Goal: Information Seeking & Learning: Find specific fact

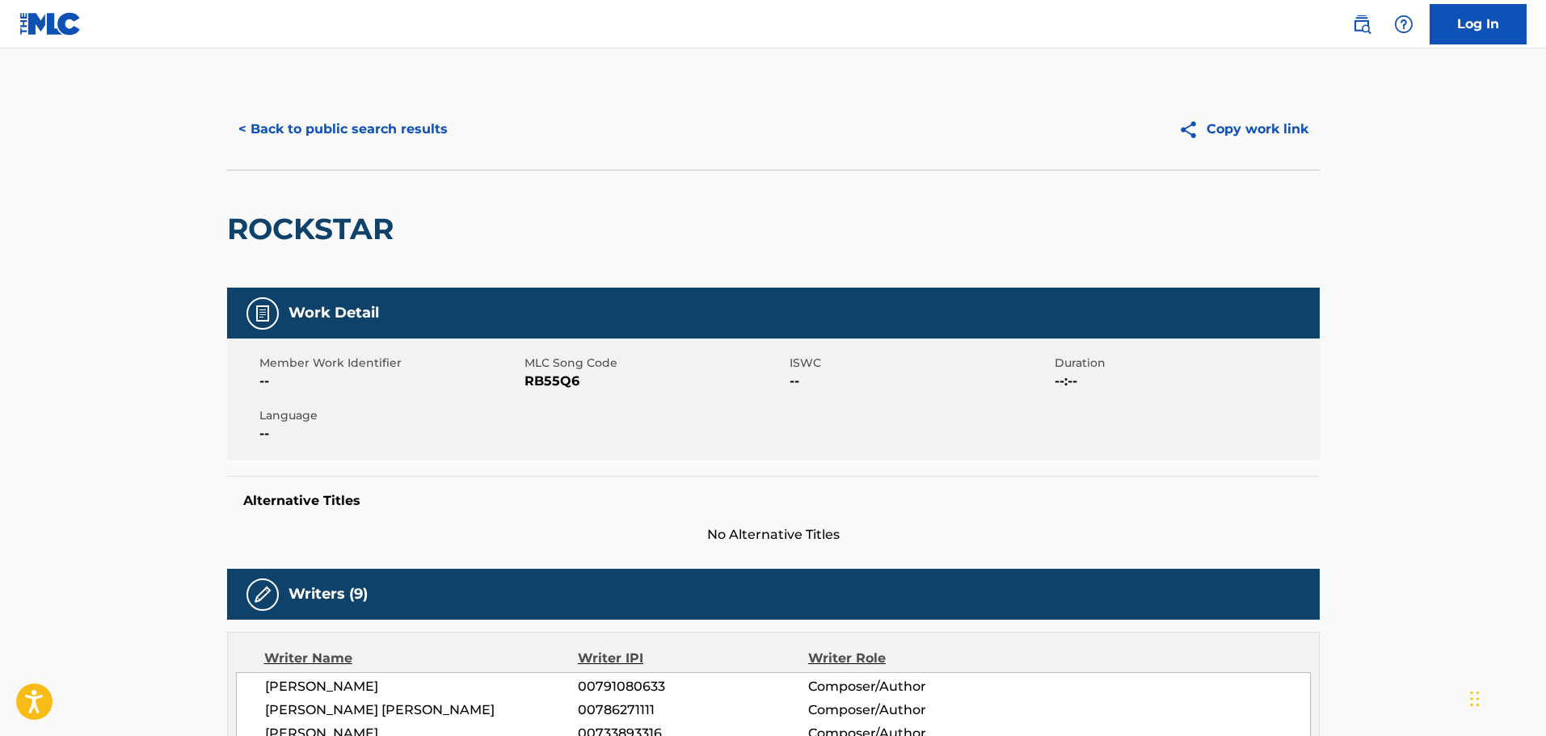
click at [330, 145] on button "< Back to public search results" at bounding box center [343, 129] width 232 height 40
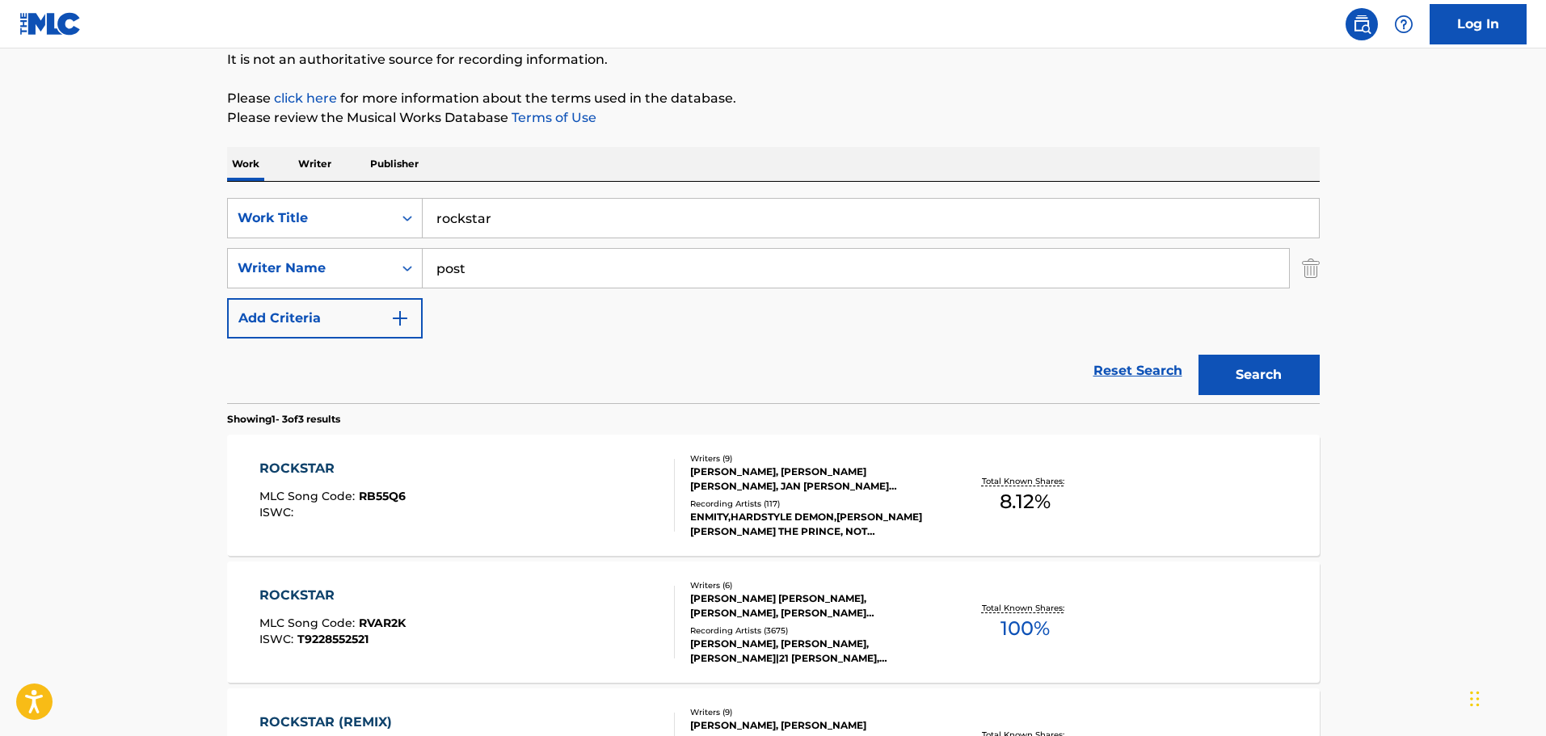
click at [522, 202] on input "rockstar" at bounding box center [871, 218] width 896 height 39
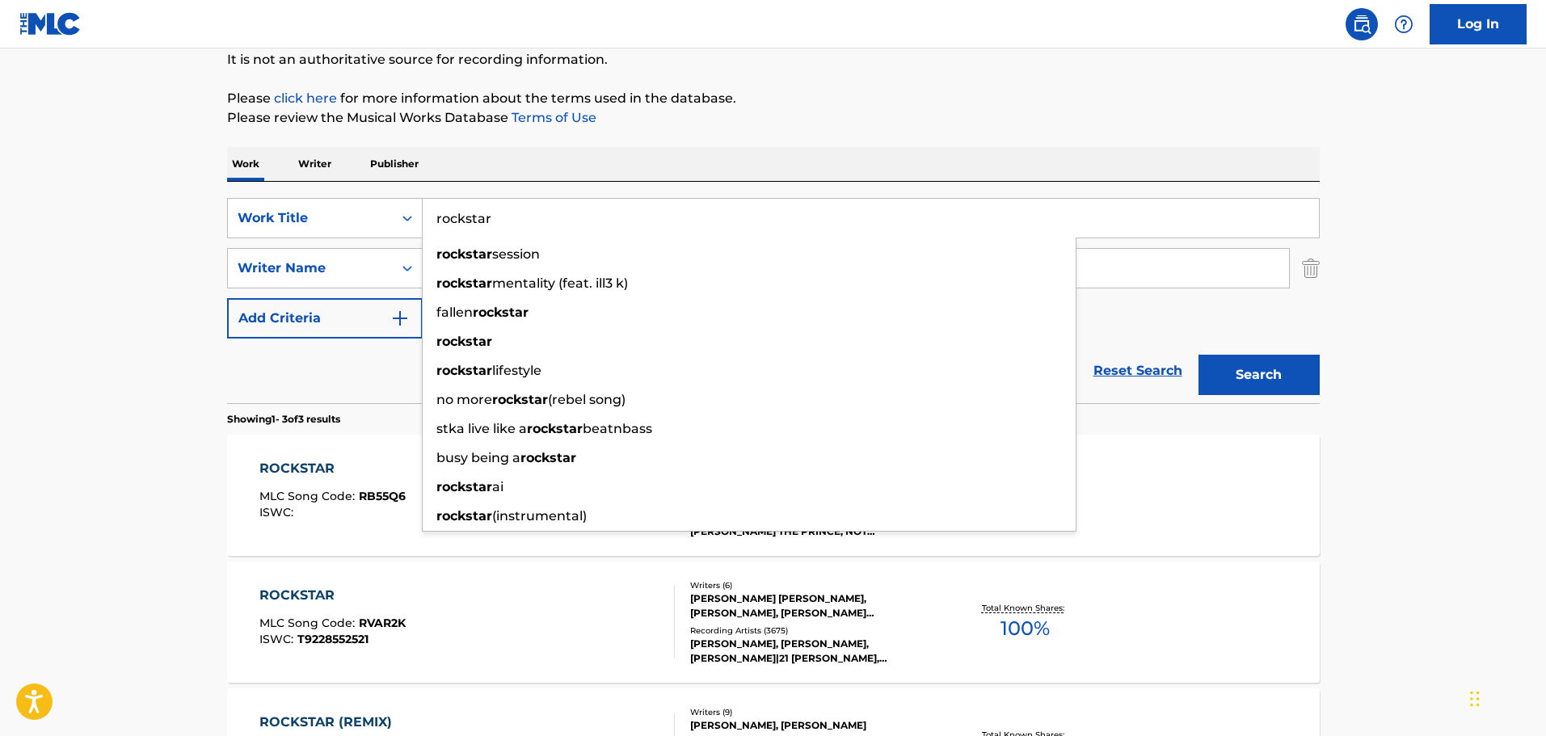
click at [315, 192] on div "SearchWithCriteria1eade127-2c7e-4c75-82fa-099022ccea13 Work Title rockstar rock…" at bounding box center [773, 292] width 1093 height 221
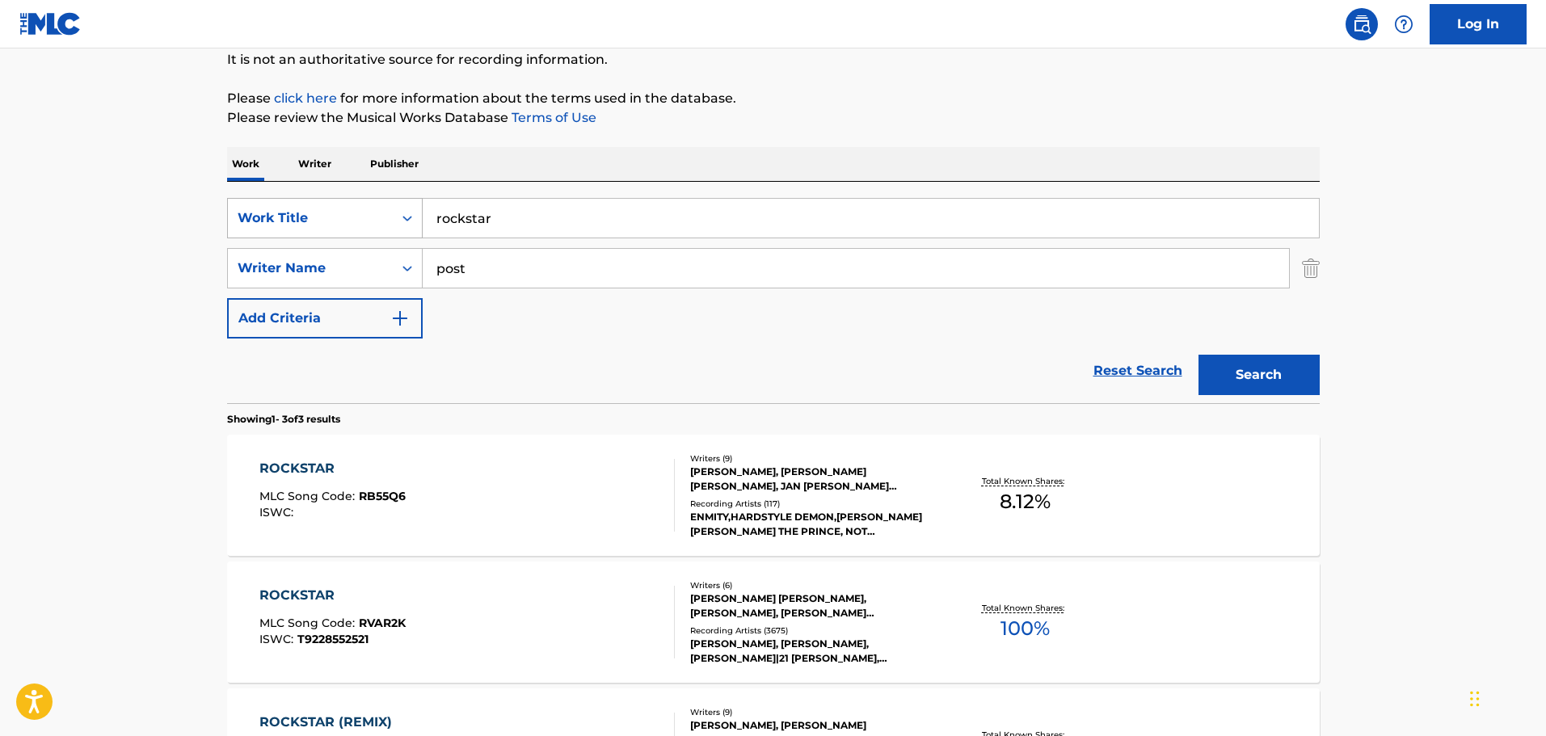
click at [319, 210] on div "Work Title" at bounding box center [310, 218] width 145 height 19
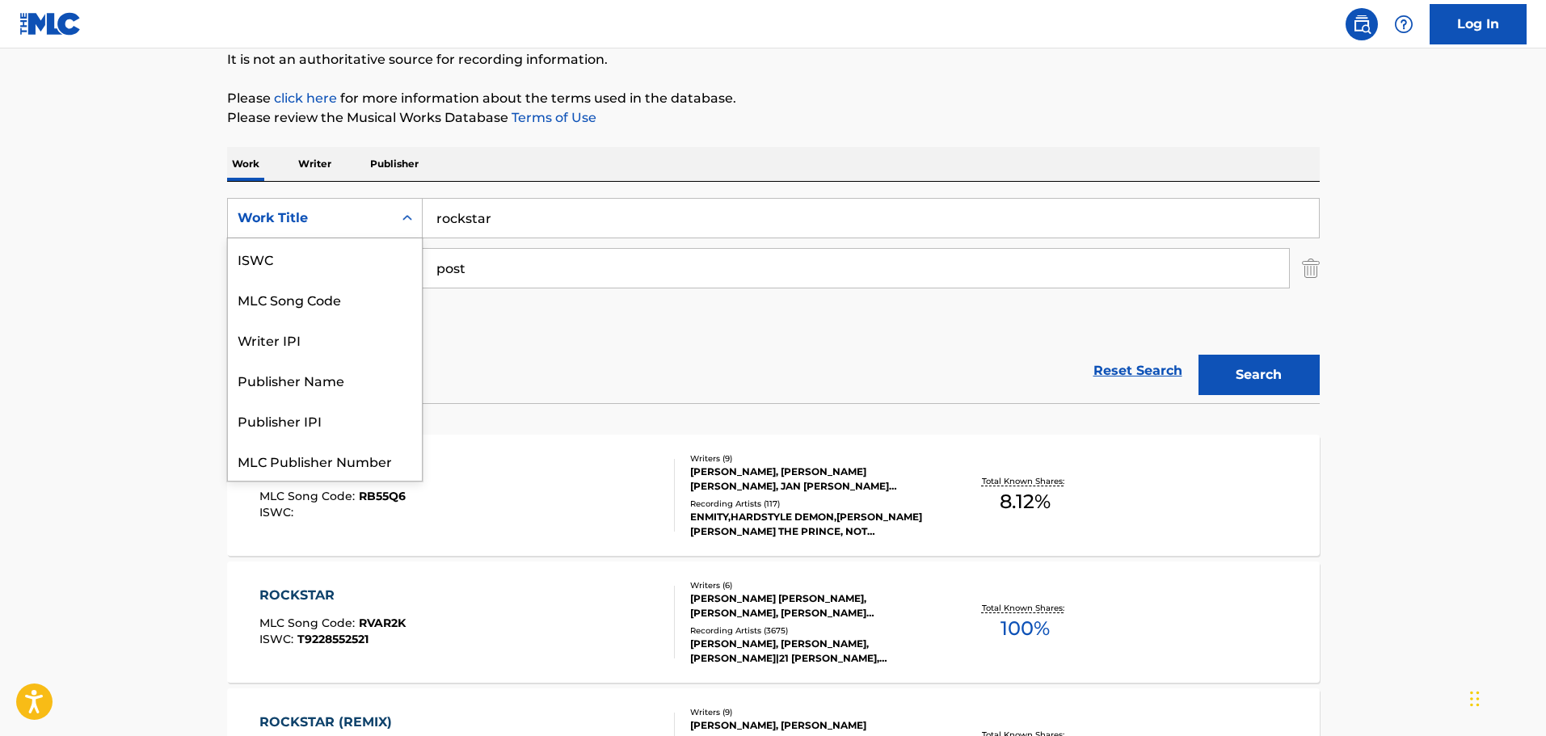
scroll to position [40, 0]
click at [335, 261] on div "MLC Song Code" at bounding box center [325, 258] width 194 height 40
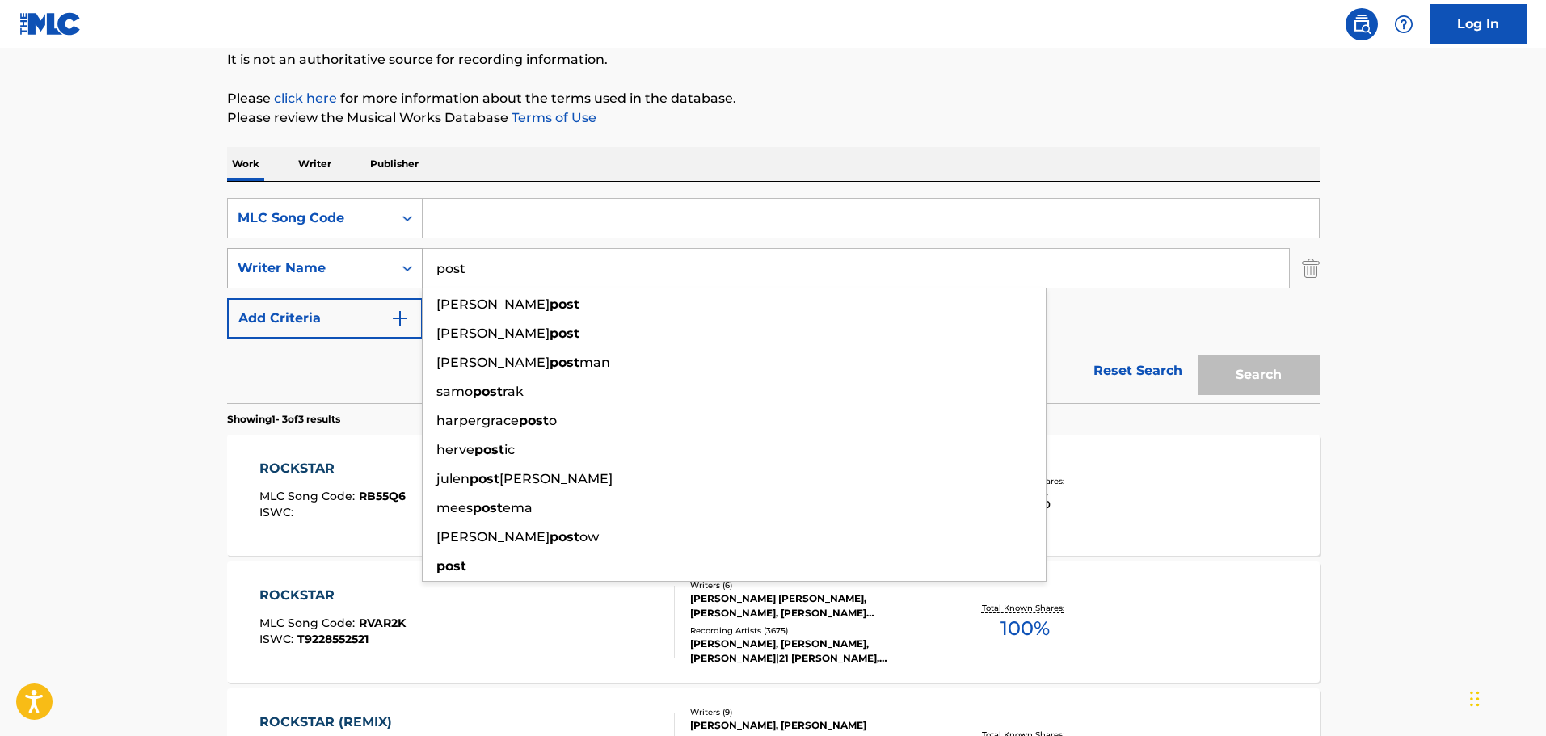
drag, startPoint x: 497, startPoint y: 259, endPoint x: 367, endPoint y: 252, distance: 130.3
click at [367, 252] on div "SearchWithCriteriacbf90a19-8803-42ad-9de2-826eecfc0b7f Writer Name post [PERSON…" at bounding box center [773, 268] width 1093 height 40
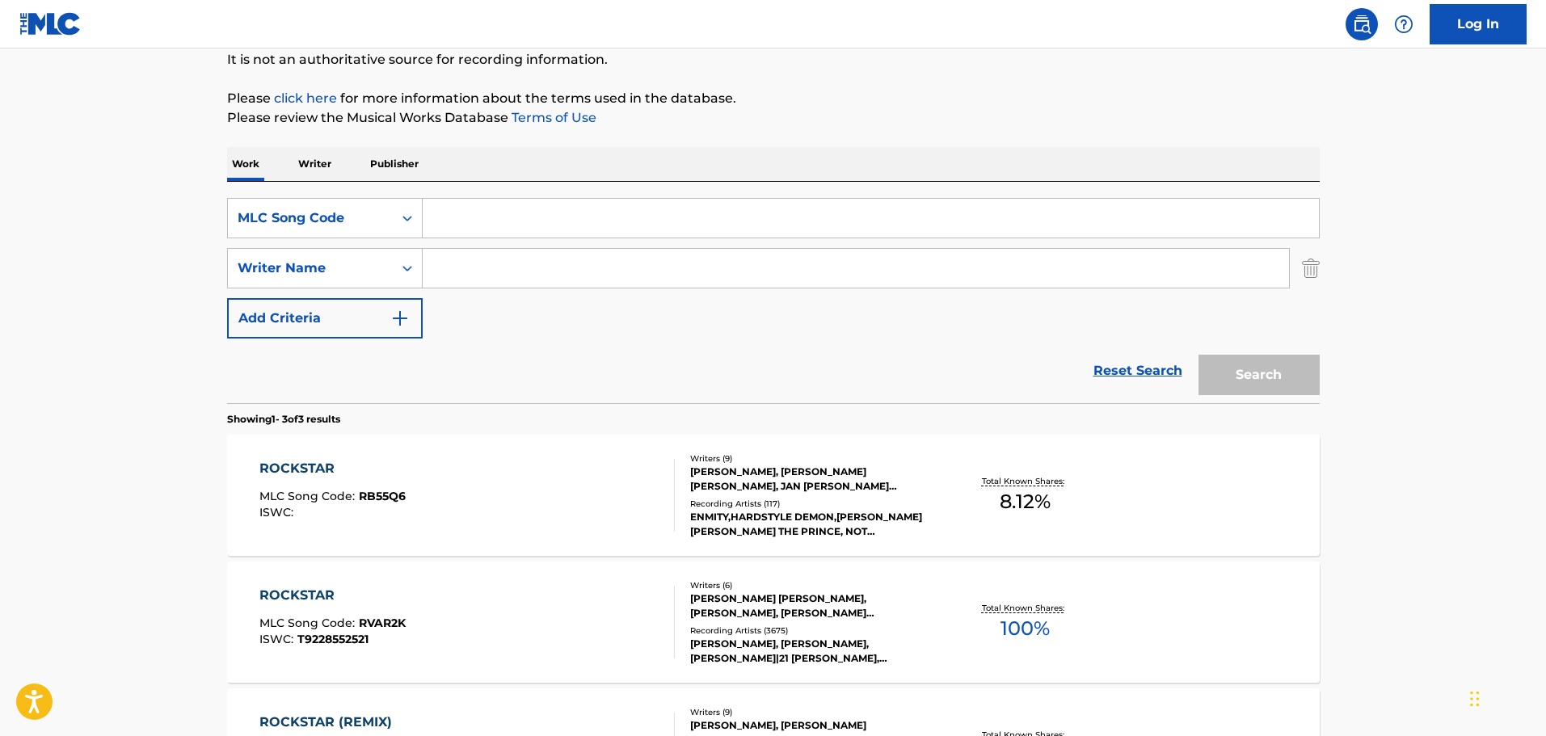
drag, startPoint x: 462, startPoint y: 200, endPoint x: 456, endPoint y: 229, distance: 29.0
click at [460, 209] on input "Search Form" at bounding box center [871, 218] width 896 height 39
paste input "TVE24Z"
type input "TVE24Z"
click at [1270, 367] on button "Search" at bounding box center [1259, 375] width 121 height 40
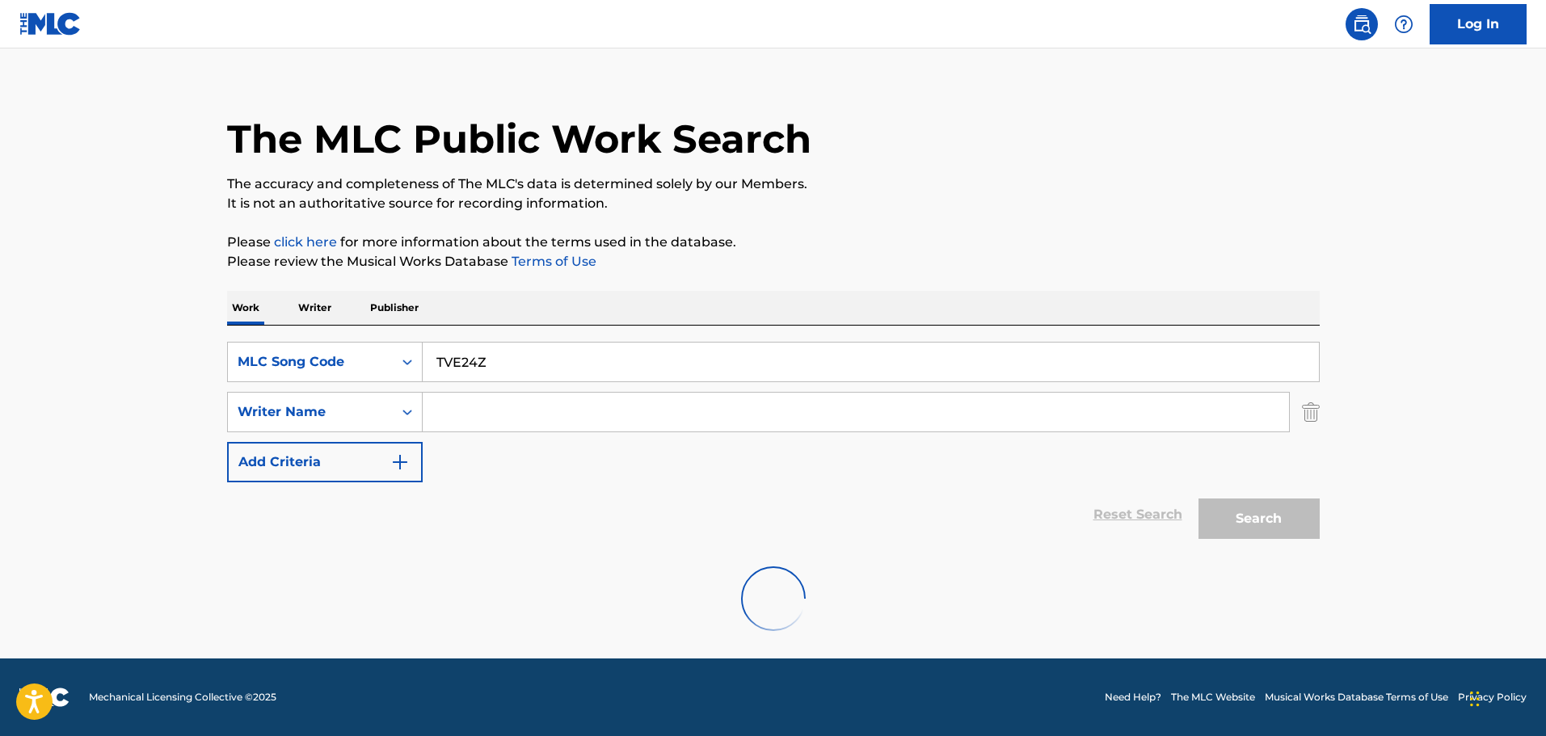
scroll to position [143, 0]
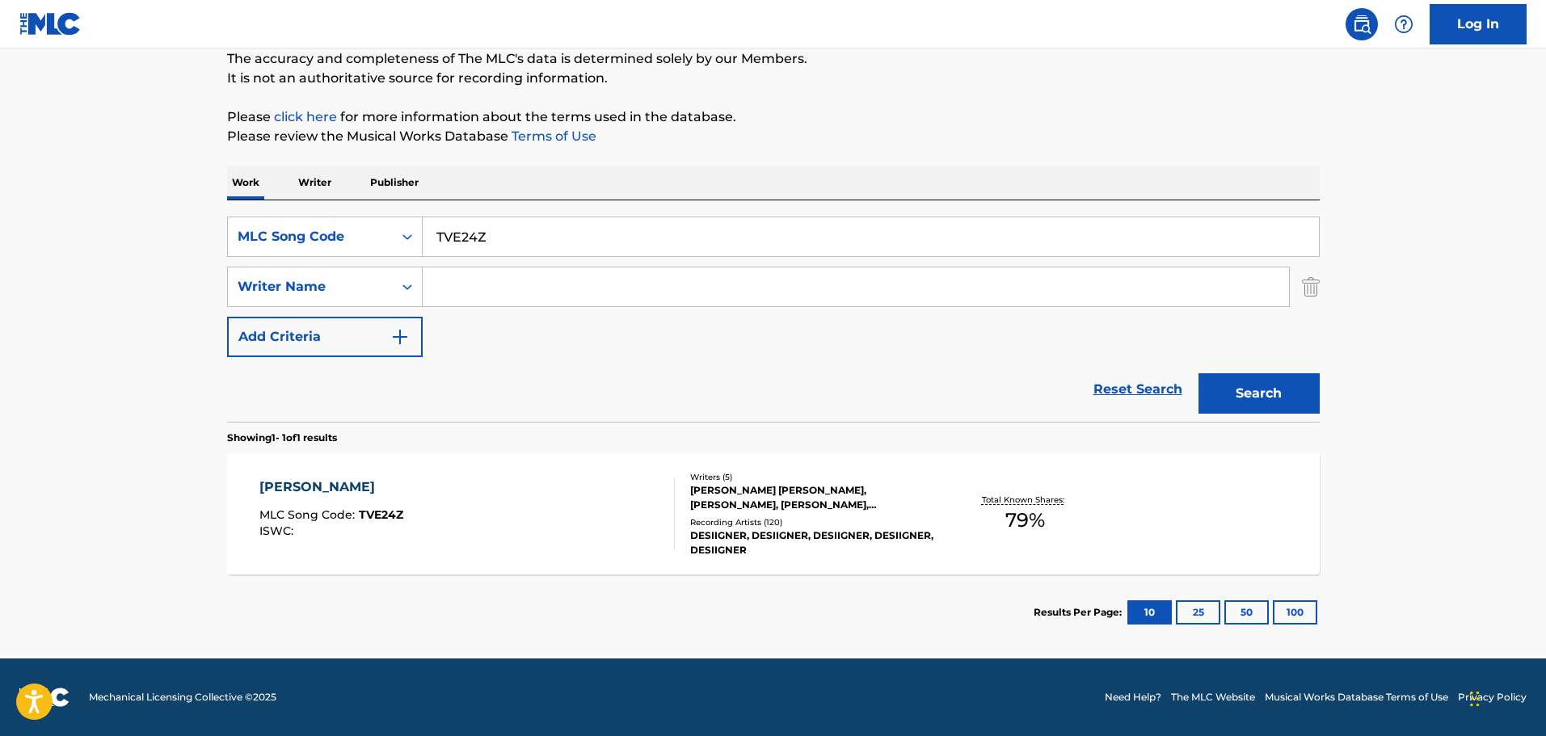
click at [432, 512] on div "[PERSON_NAME] MLC Song Code : TVE24Z ISWC :" at bounding box center [466, 514] width 415 height 73
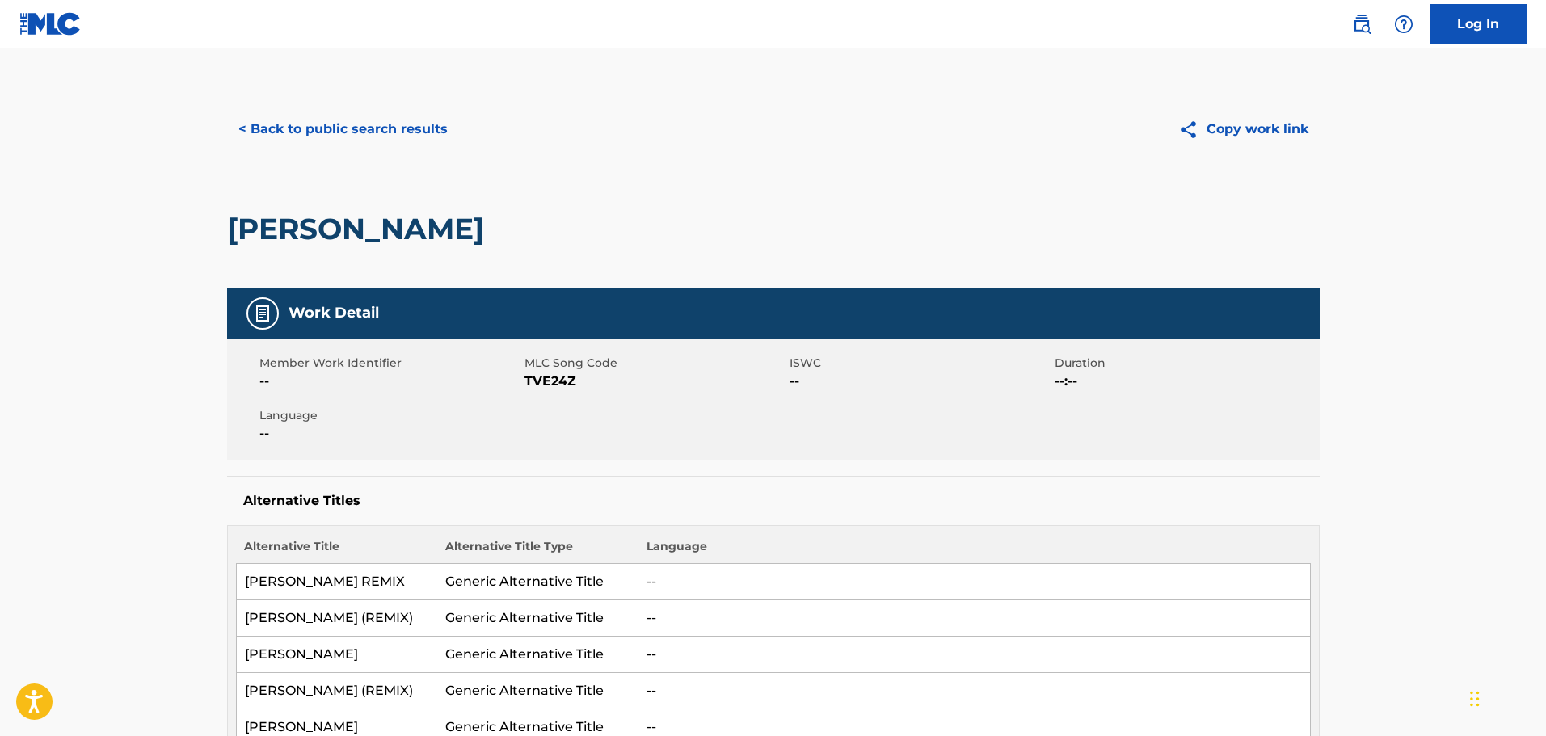
drag, startPoint x: 1291, startPoint y: 170, endPoint x: 1218, endPoint y: 150, distance: 75.3
click at [1291, 170] on div "[PERSON_NAME]" at bounding box center [773, 229] width 1093 height 118
click at [398, 112] on button "< Back to public search results" at bounding box center [343, 129] width 232 height 40
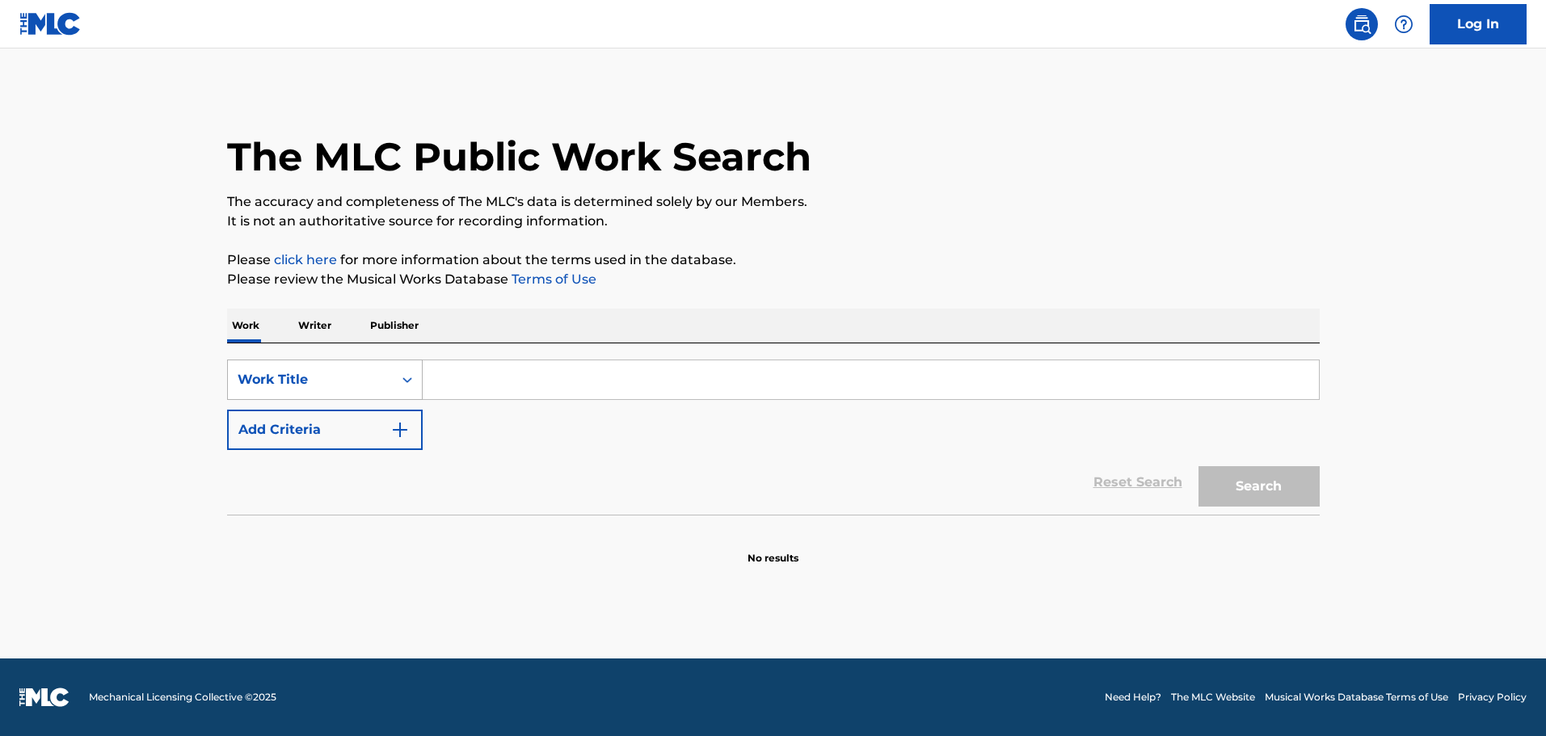
click at [293, 378] on div "Work Title" at bounding box center [310, 379] width 145 height 19
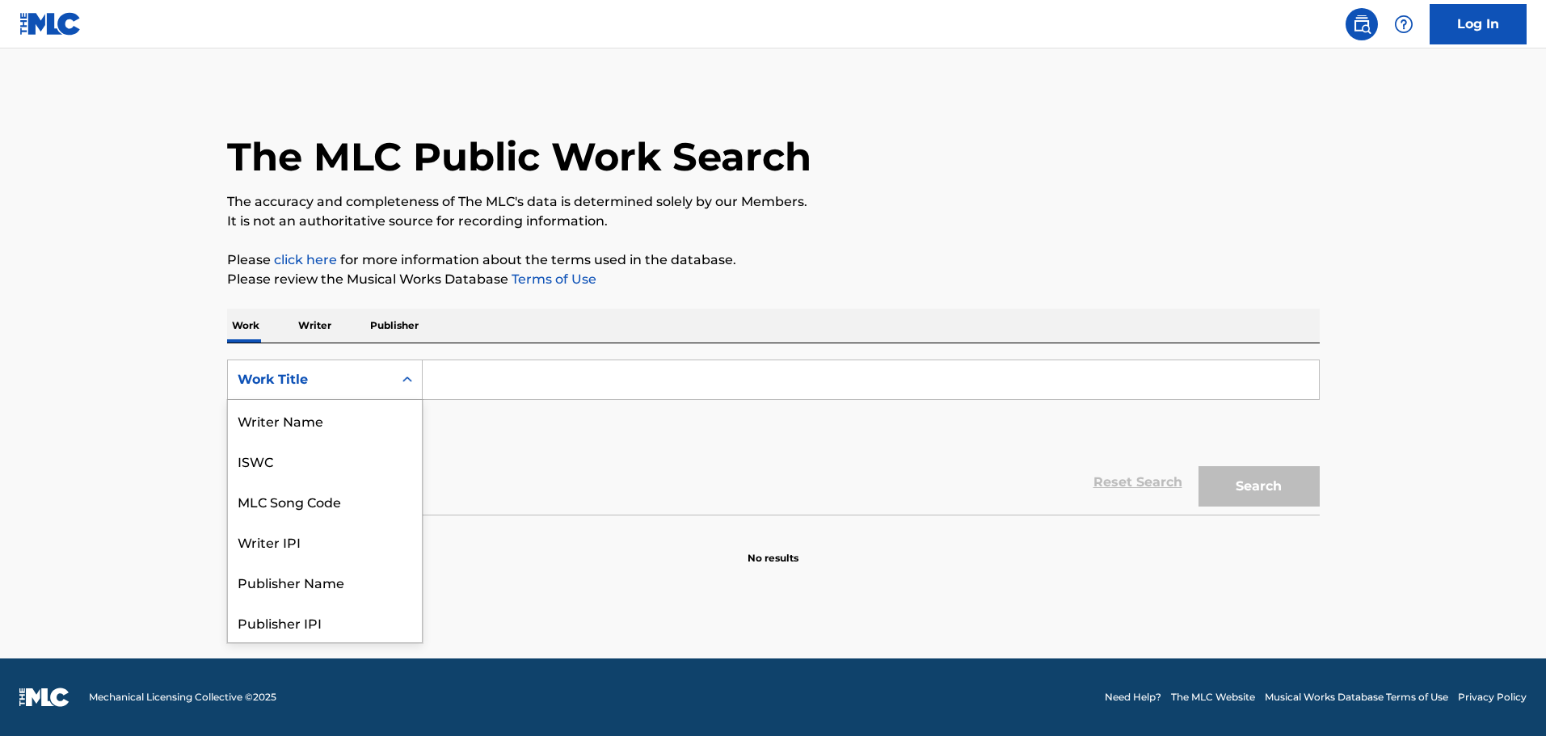
scroll to position [81, 0]
click at [745, 512] on div "Reset Search Search" at bounding box center [773, 482] width 1093 height 65
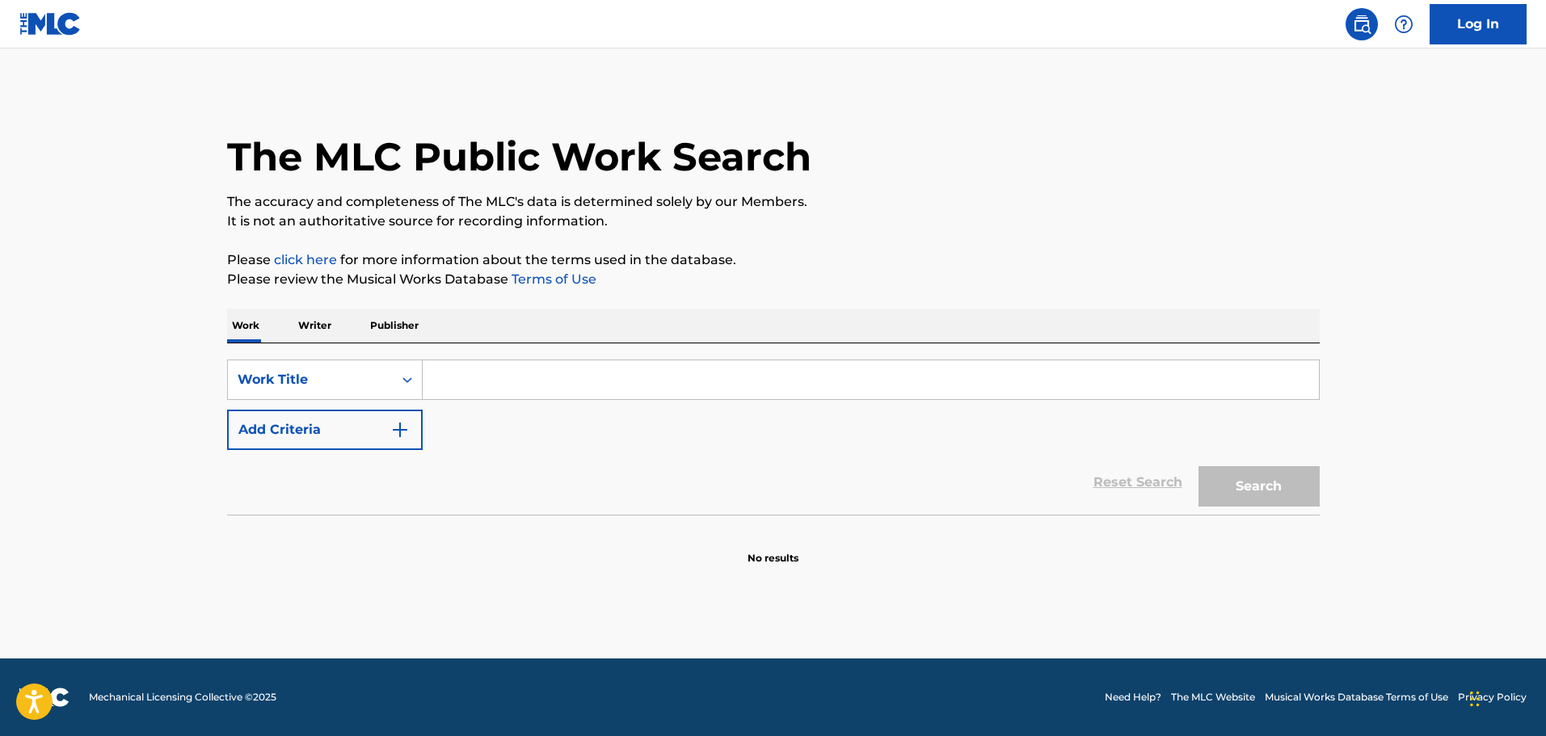
click at [471, 388] on input "Search Form" at bounding box center [871, 379] width 896 height 39
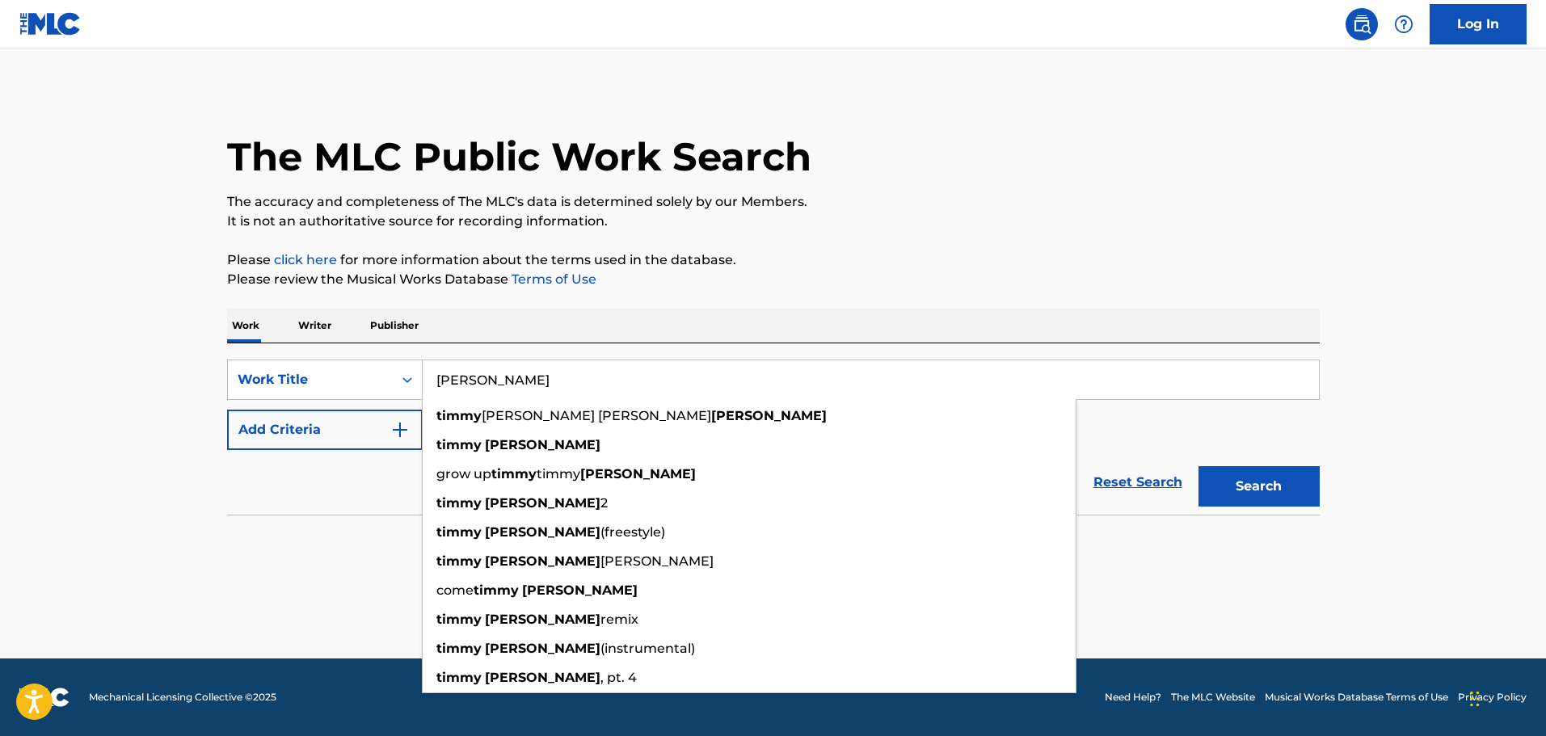
type input "[PERSON_NAME]"
click at [1267, 477] on button "Search" at bounding box center [1259, 486] width 121 height 40
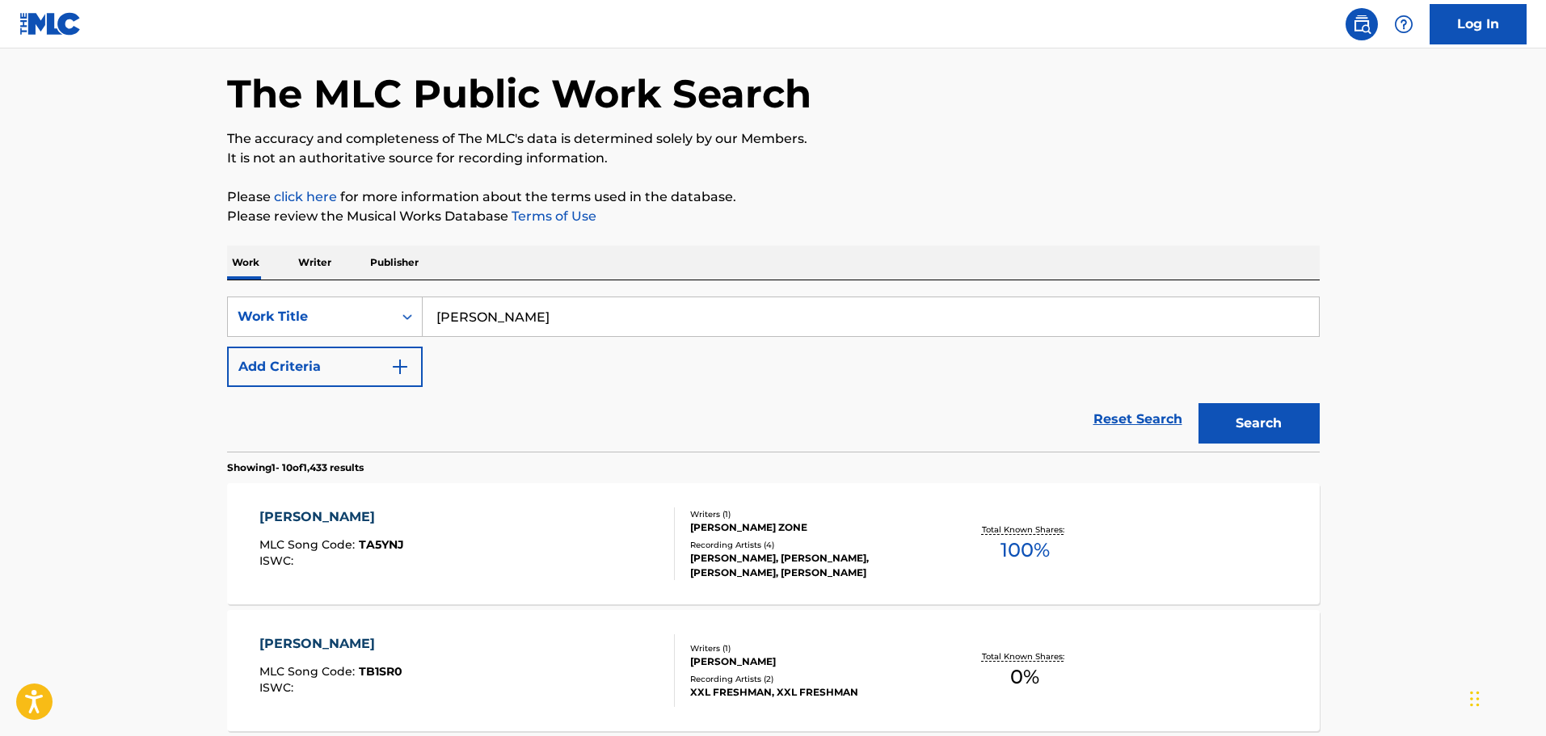
scroll to position [162, 0]
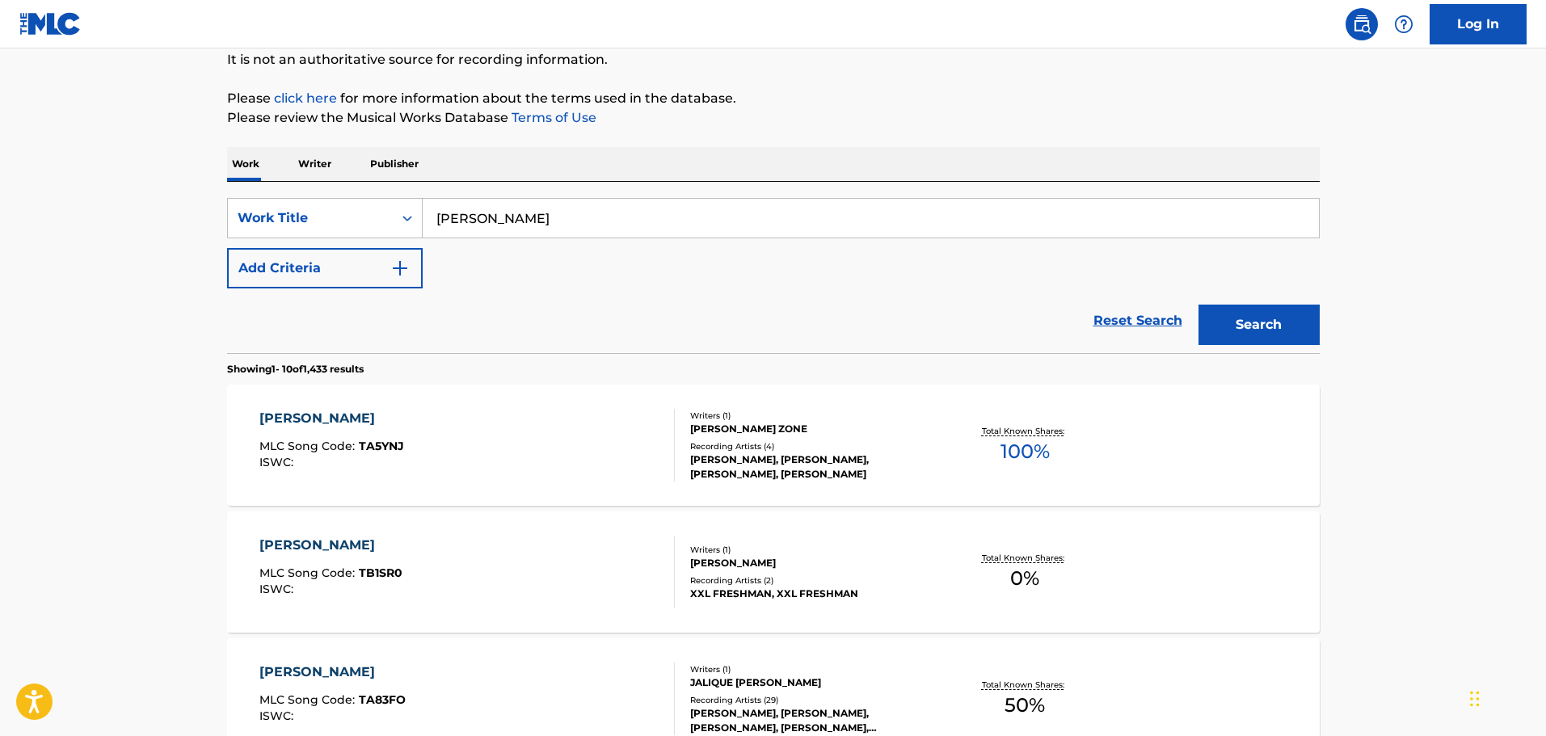
click at [411, 269] on button "Add Criteria" at bounding box center [325, 268] width 196 height 40
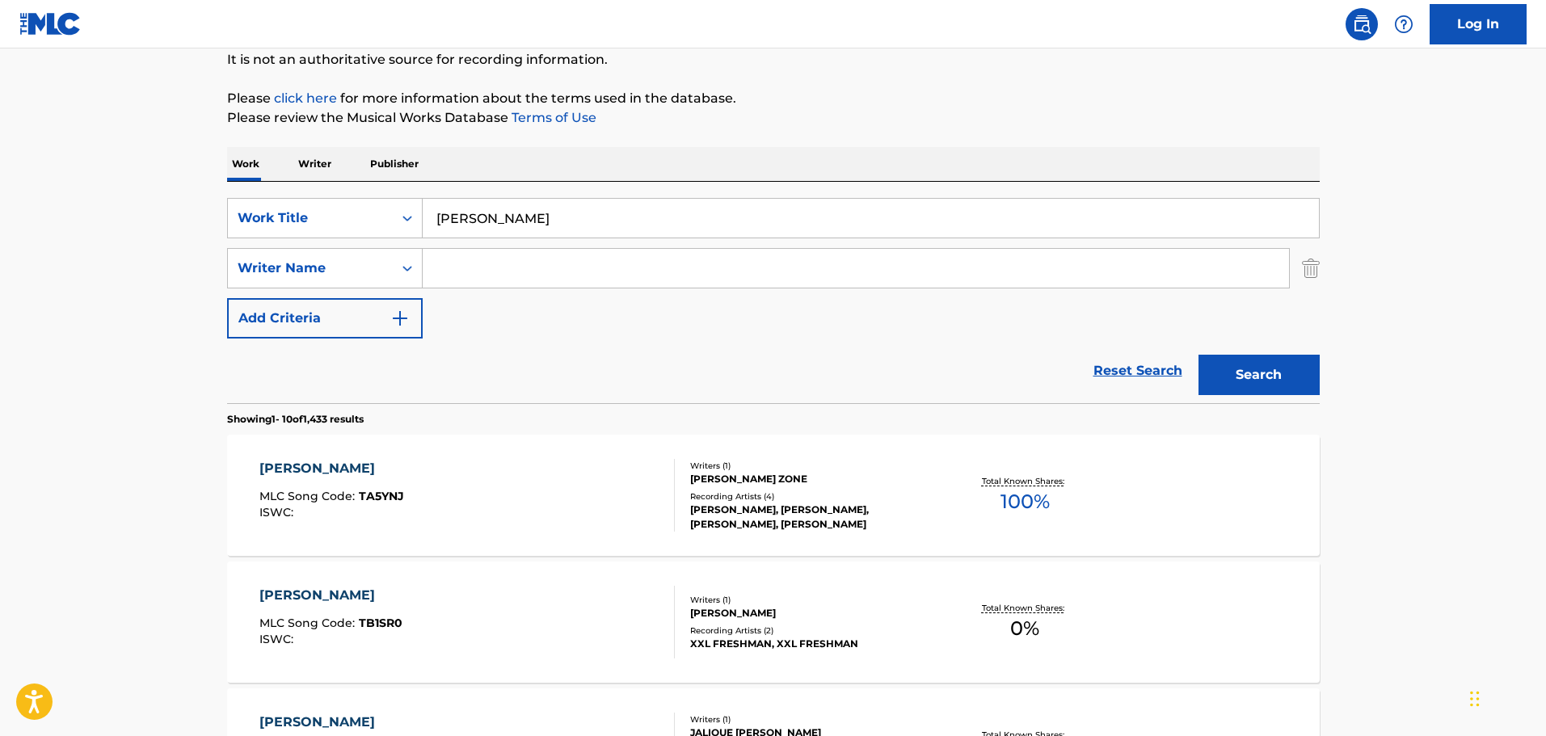
click at [482, 259] on input "Search Form" at bounding box center [856, 268] width 866 height 39
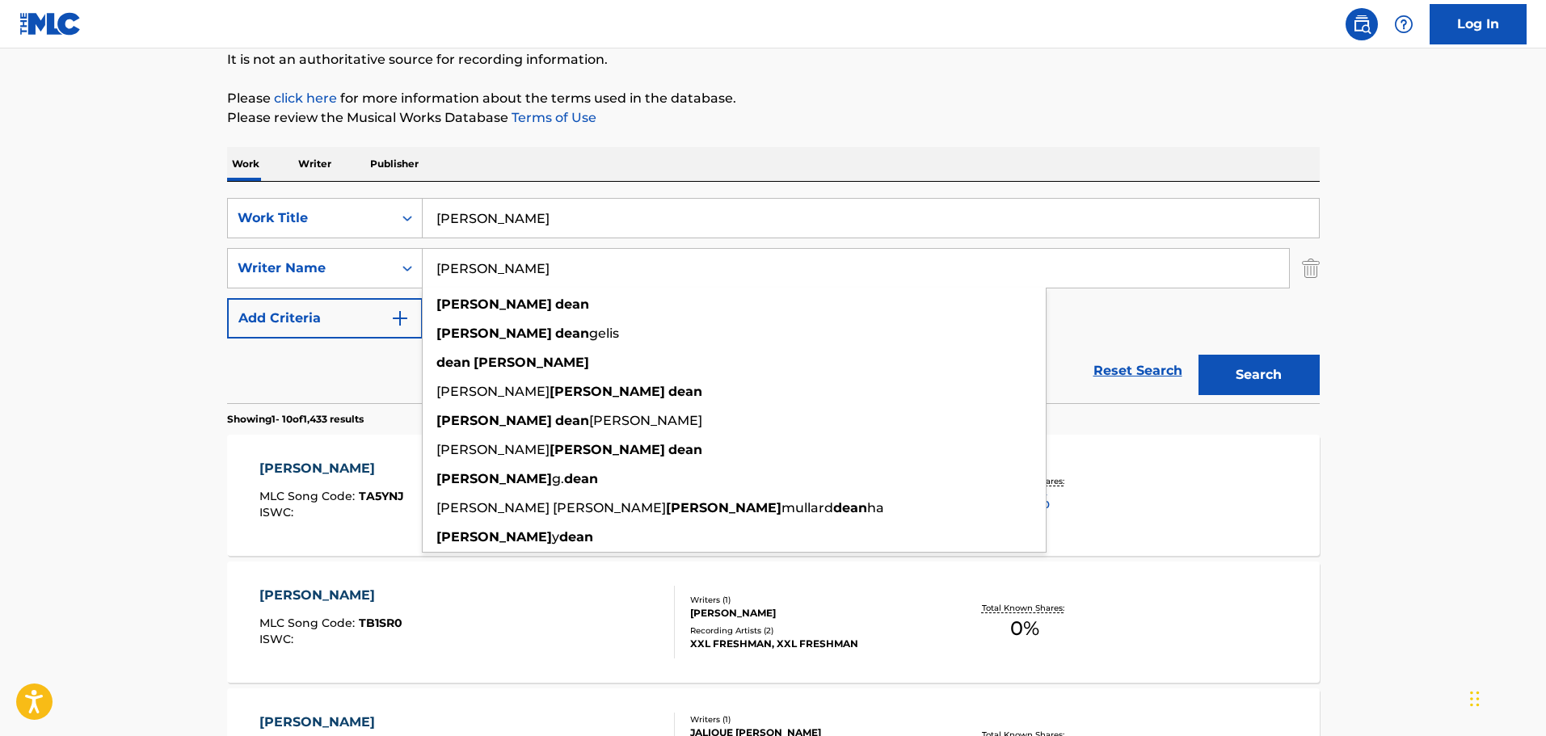
click at [1199, 355] on button "Search" at bounding box center [1259, 375] width 121 height 40
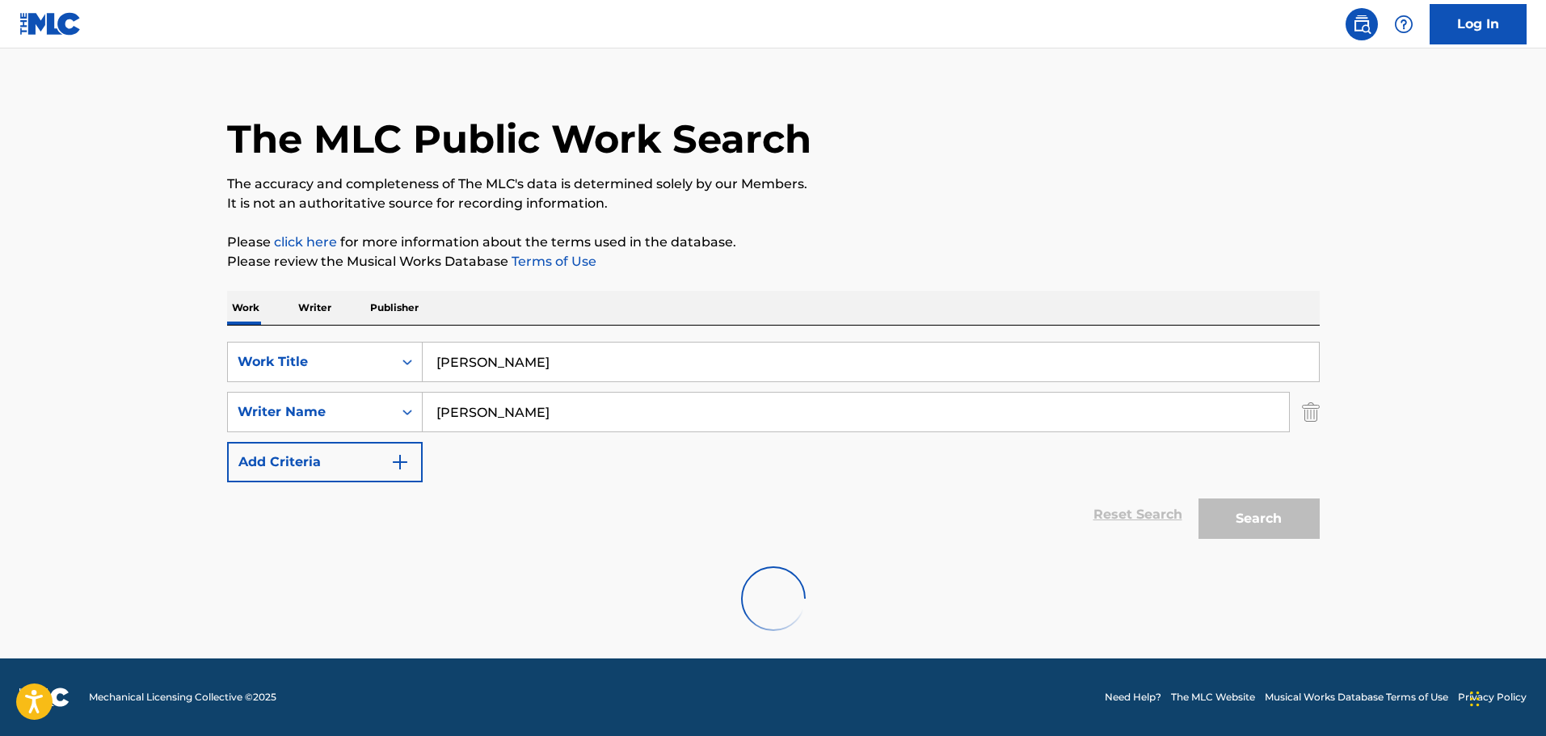
scroll to position [143, 0]
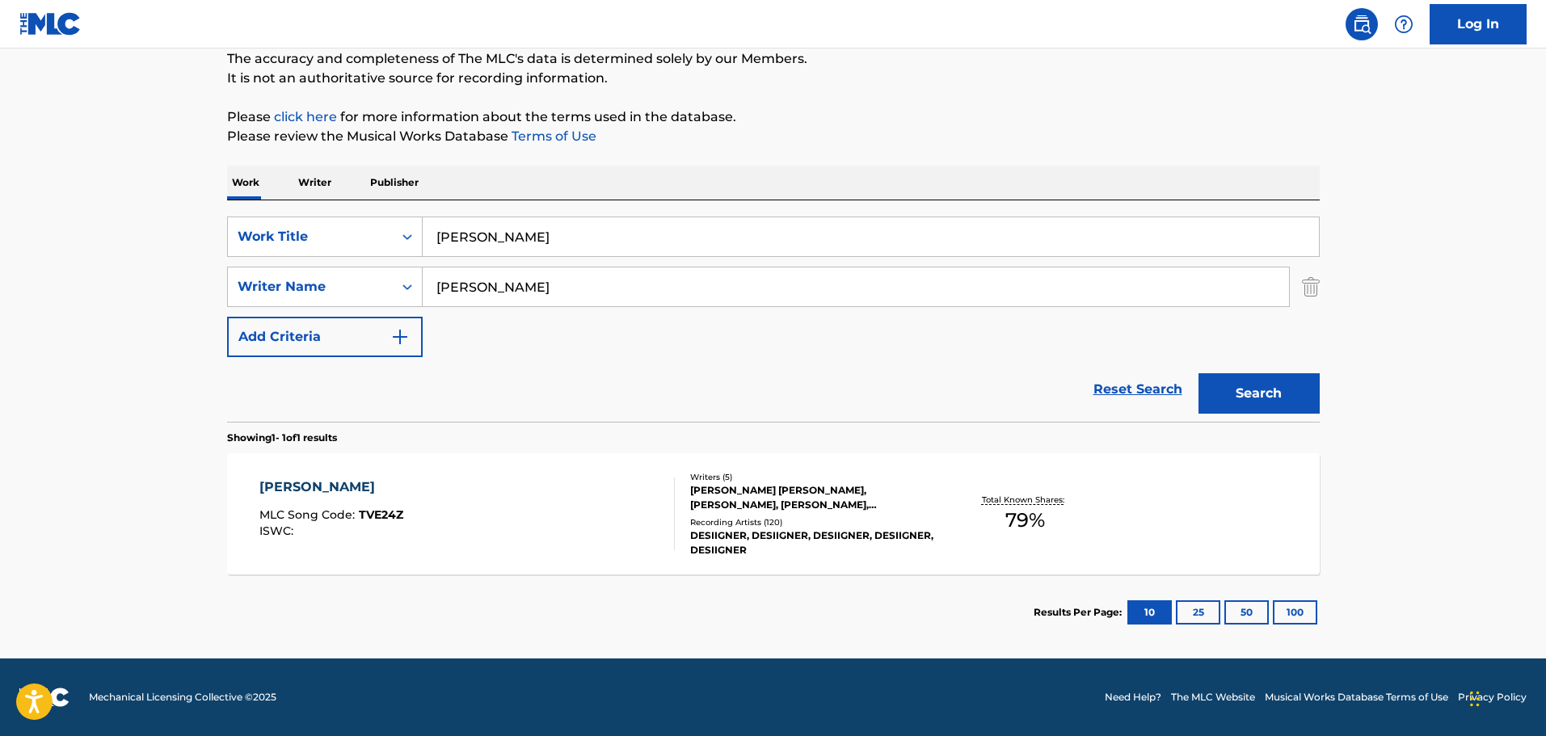
drag, startPoint x: 592, startPoint y: 285, endPoint x: 53, endPoint y: 262, distance: 538.8
click at [53, 259] on main "The MLC Public Work Search The accuracy and completeness of The MLC's data is d…" at bounding box center [773, 281] width 1546 height 753
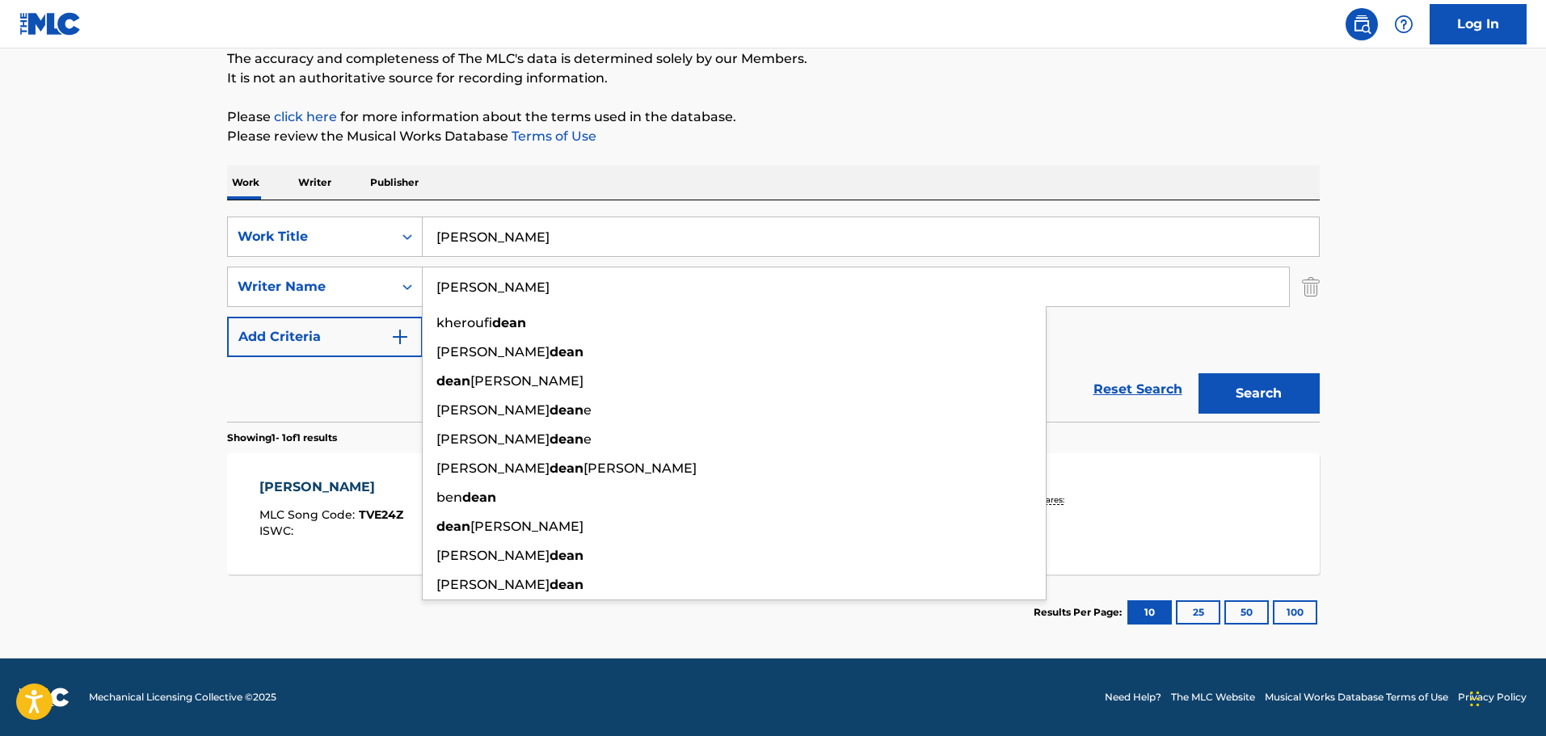
type input "DEAN"
click at [1199, 373] on button "Search" at bounding box center [1259, 393] width 121 height 40
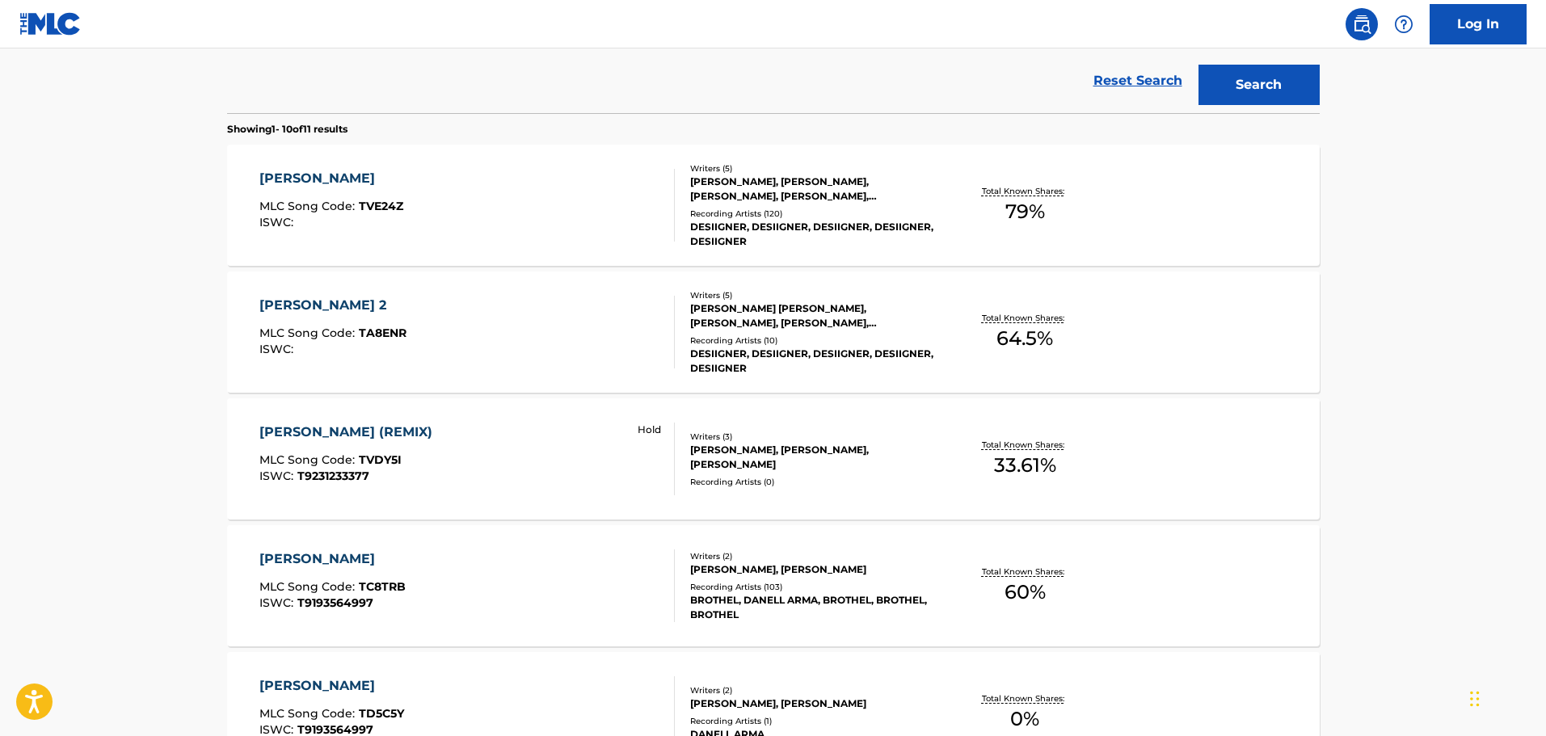
scroll to position [466, 0]
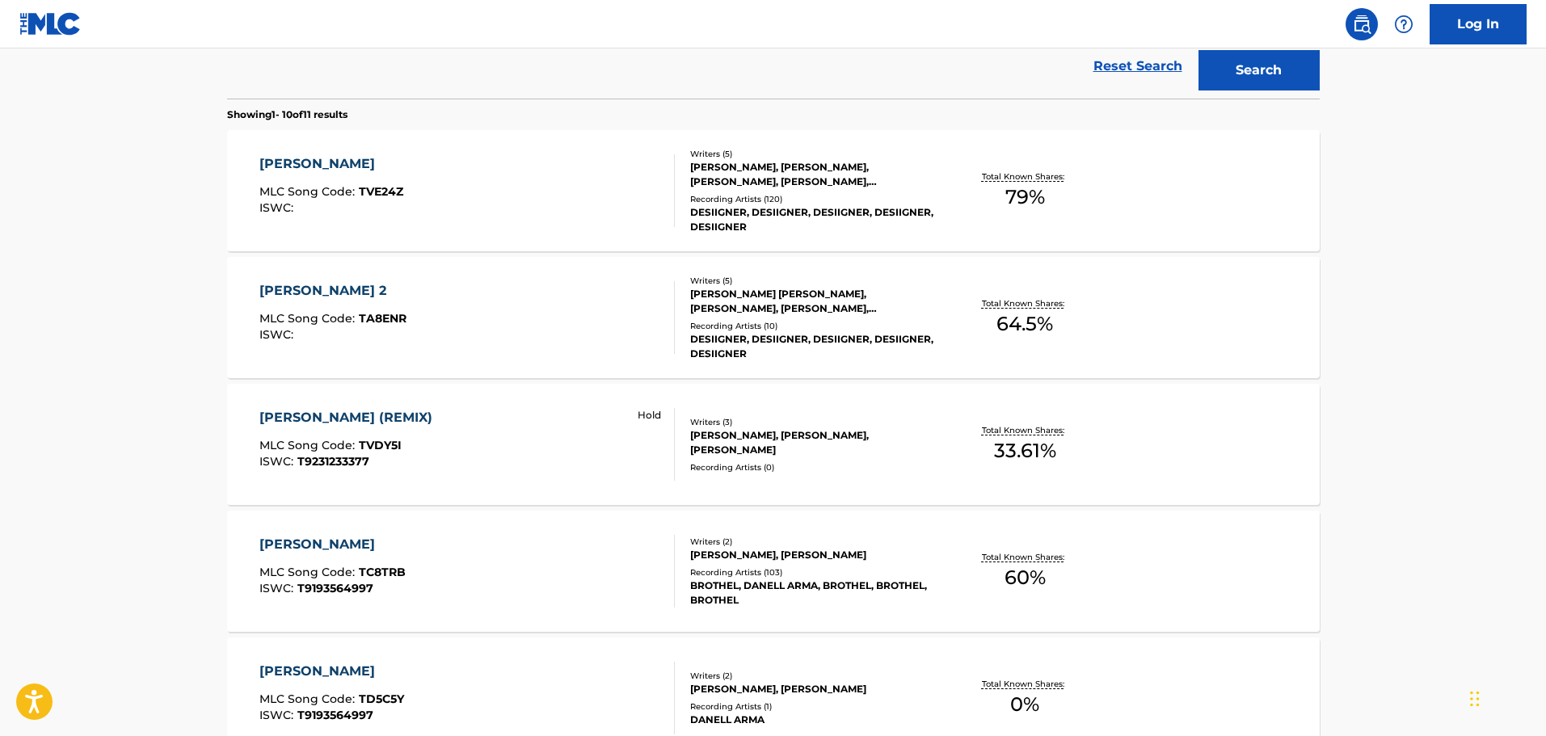
click at [530, 462] on div "TIMMY TURNER (REMIX) MLC Song Code : TVDY5I ISWC : T9231233377 Hold" at bounding box center [466, 444] width 415 height 73
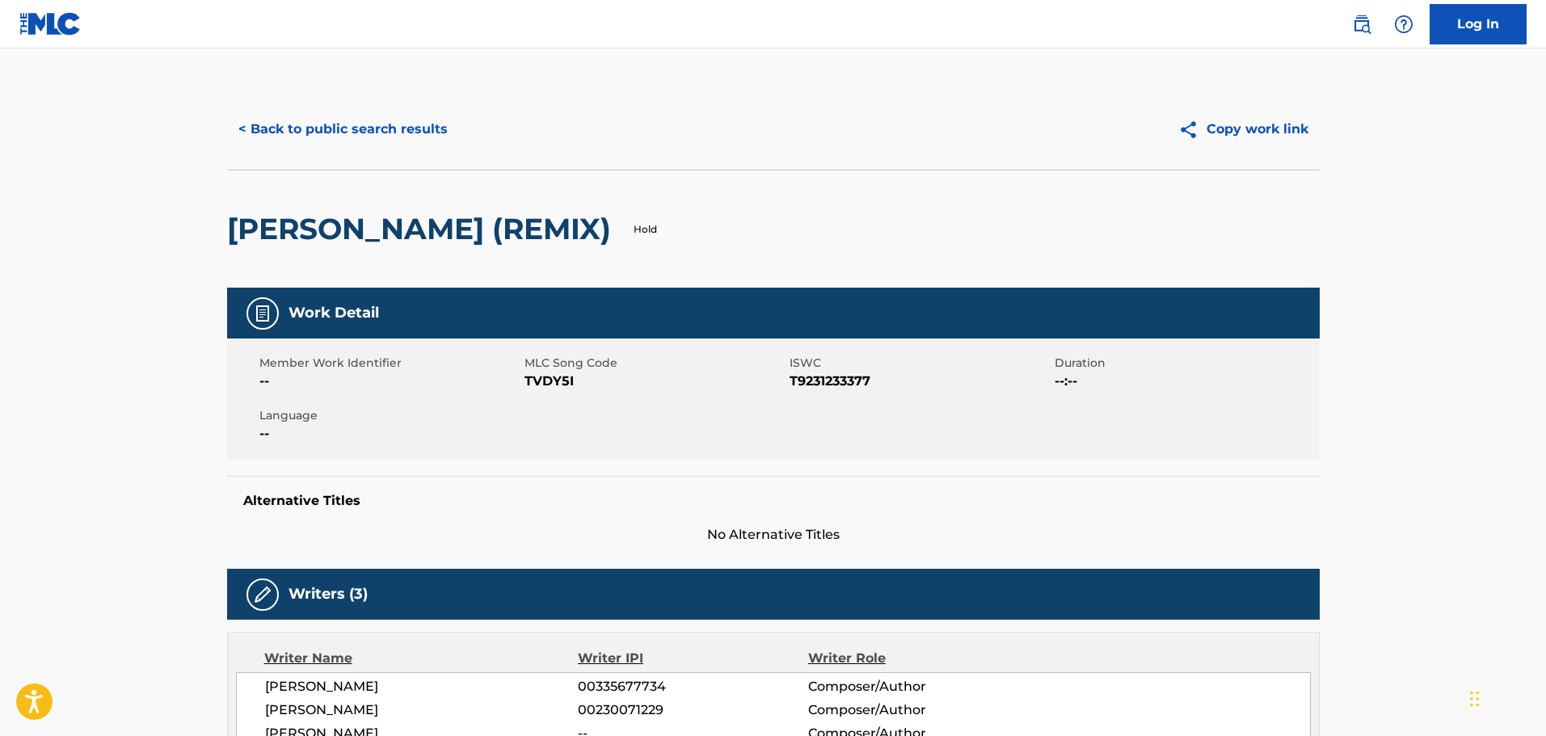
drag, startPoint x: 742, startPoint y: 185, endPoint x: 1053, endPoint y: 78, distance: 329.2
click at [744, 184] on div "TIMMY TURNER (REMIX) Hold" at bounding box center [773, 229] width 1093 height 118
click at [558, 386] on span "TVDY5I" at bounding box center [655, 381] width 261 height 19
copy span "TVDY5I"
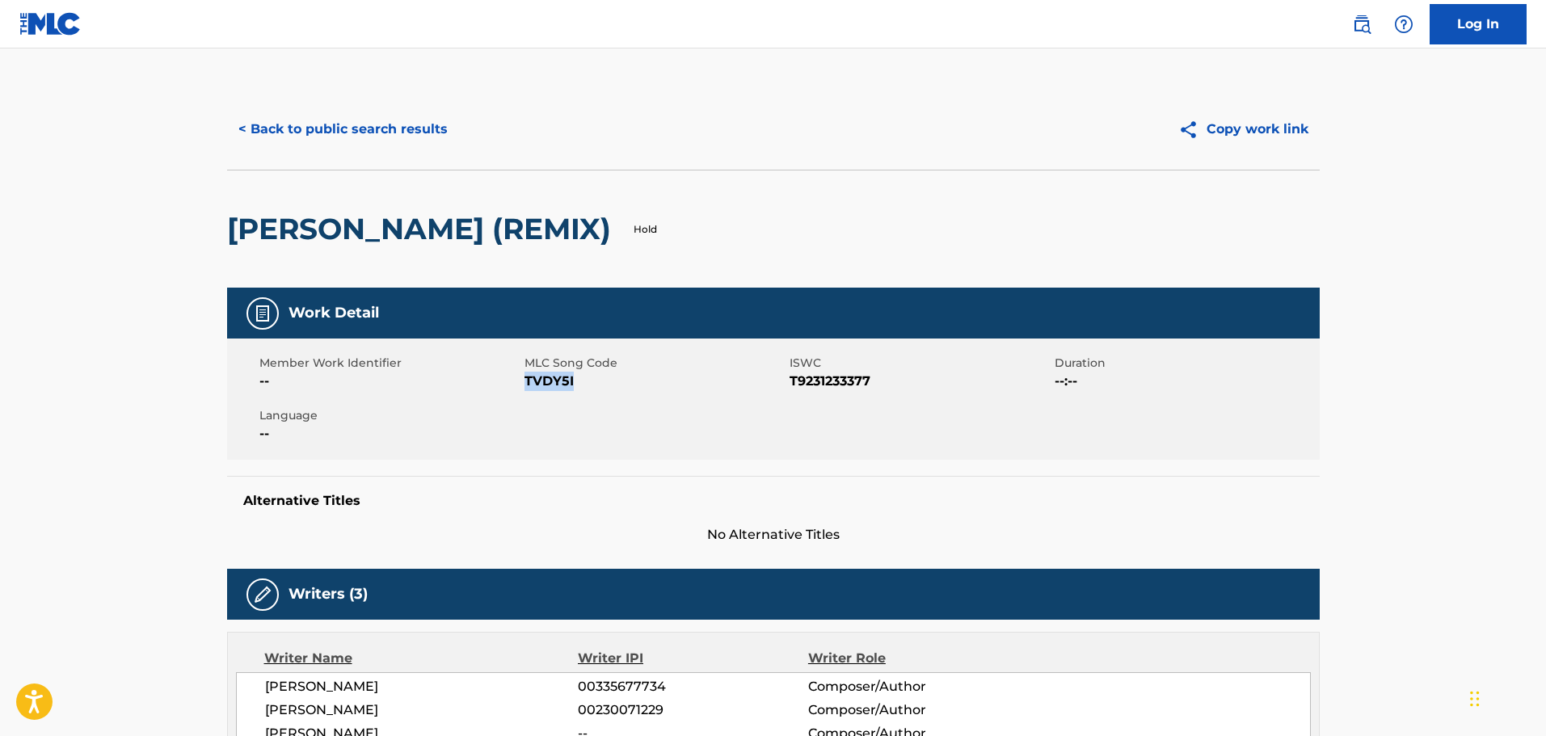
click at [338, 127] on button "< Back to public search results" at bounding box center [343, 129] width 232 height 40
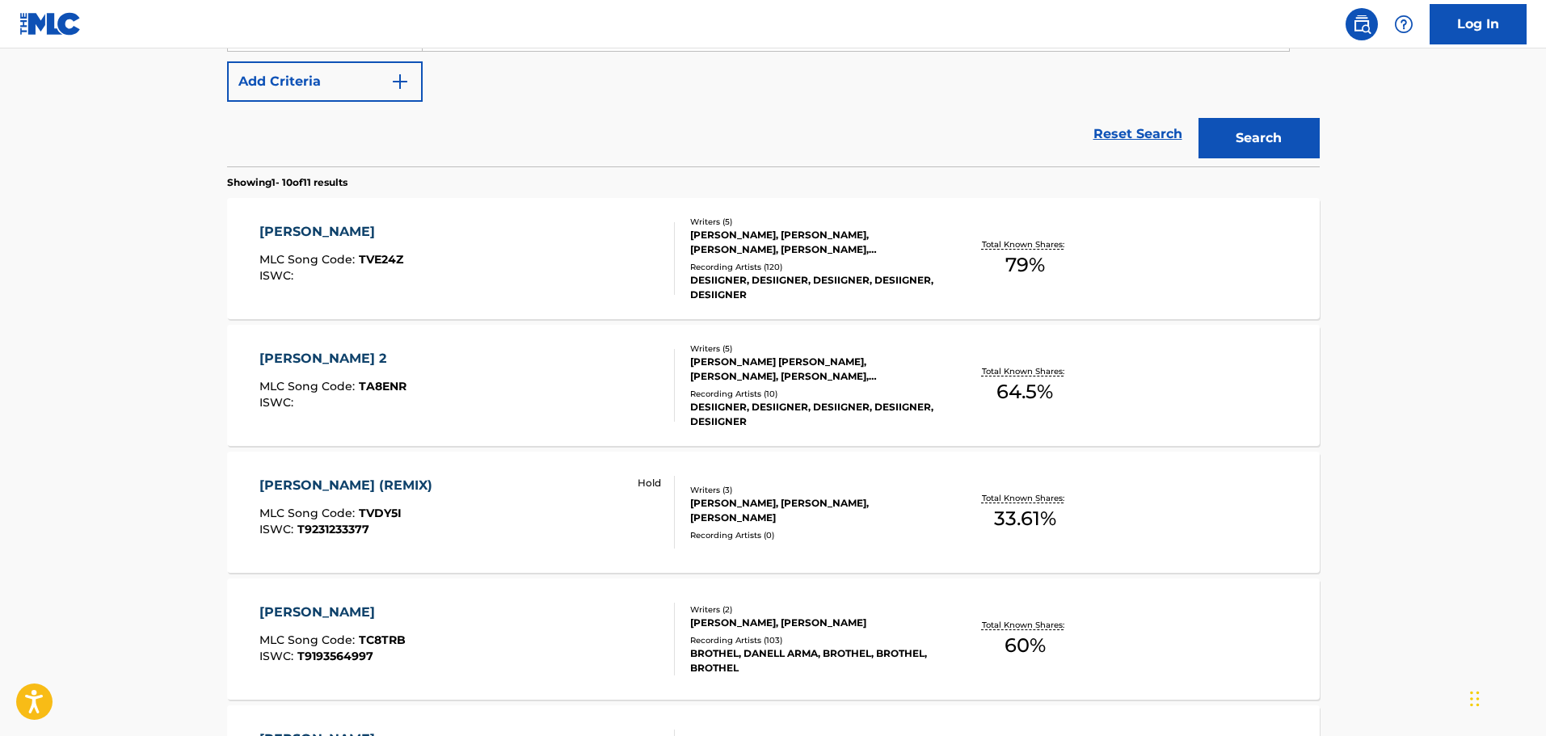
scroll to position [397, 0]
click at [439, 247] on div "[PERSON_NAME] MLC Song Code : TVE24Z ISWC :" at bounding box center [466, 260] width 415 height 73
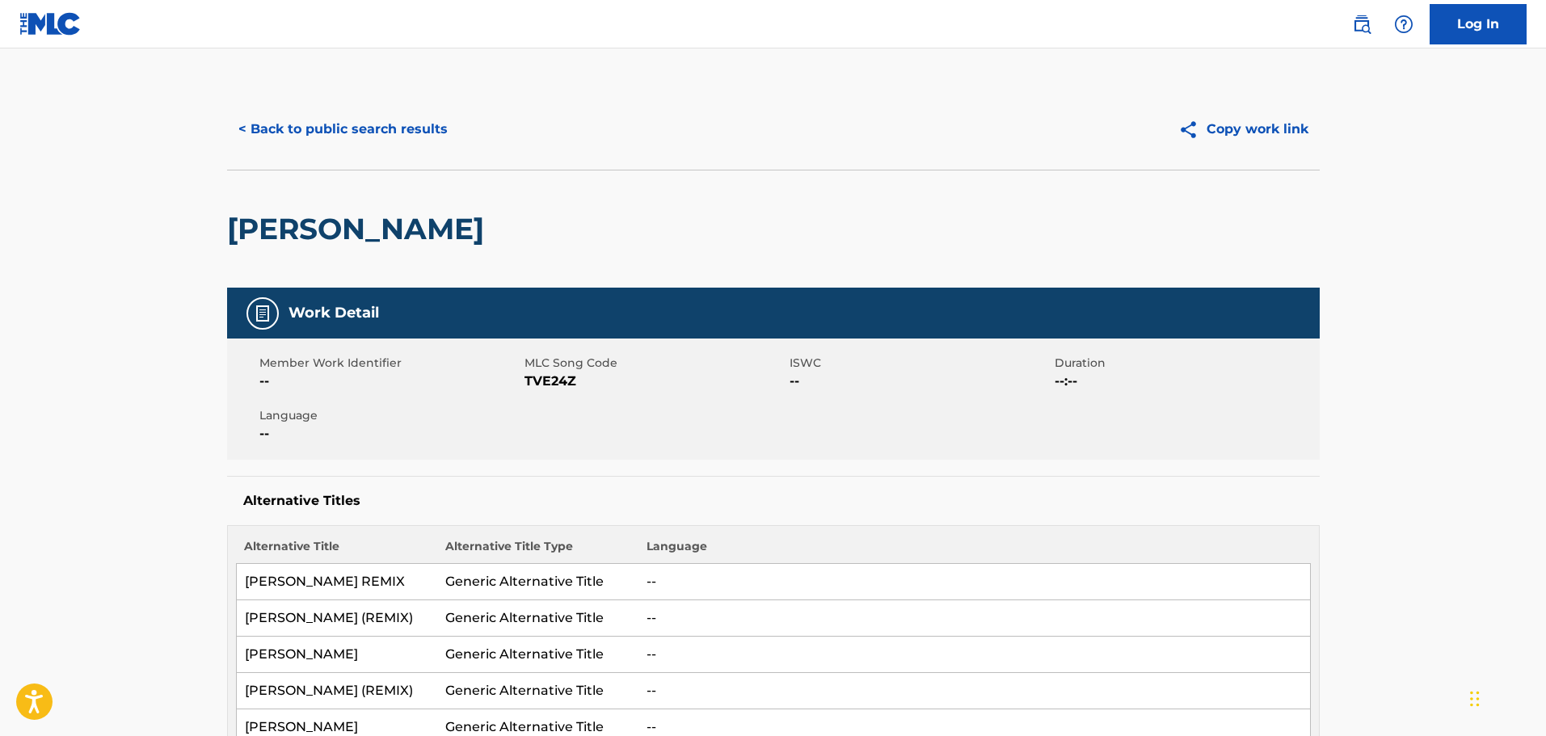
click at [558, 380] on span "TVE24Z" at bounding box center [655, 381] width 261 height 19
copy span "TVE24Z"
click at [469, 548] on th "Alternative Title Type" at bounding box center [537, 551] width 201 height 26
drag, startPoint x: 650, startPoint y: 74, endPoint x: 632, endPoint y: 86, distance: 21.5
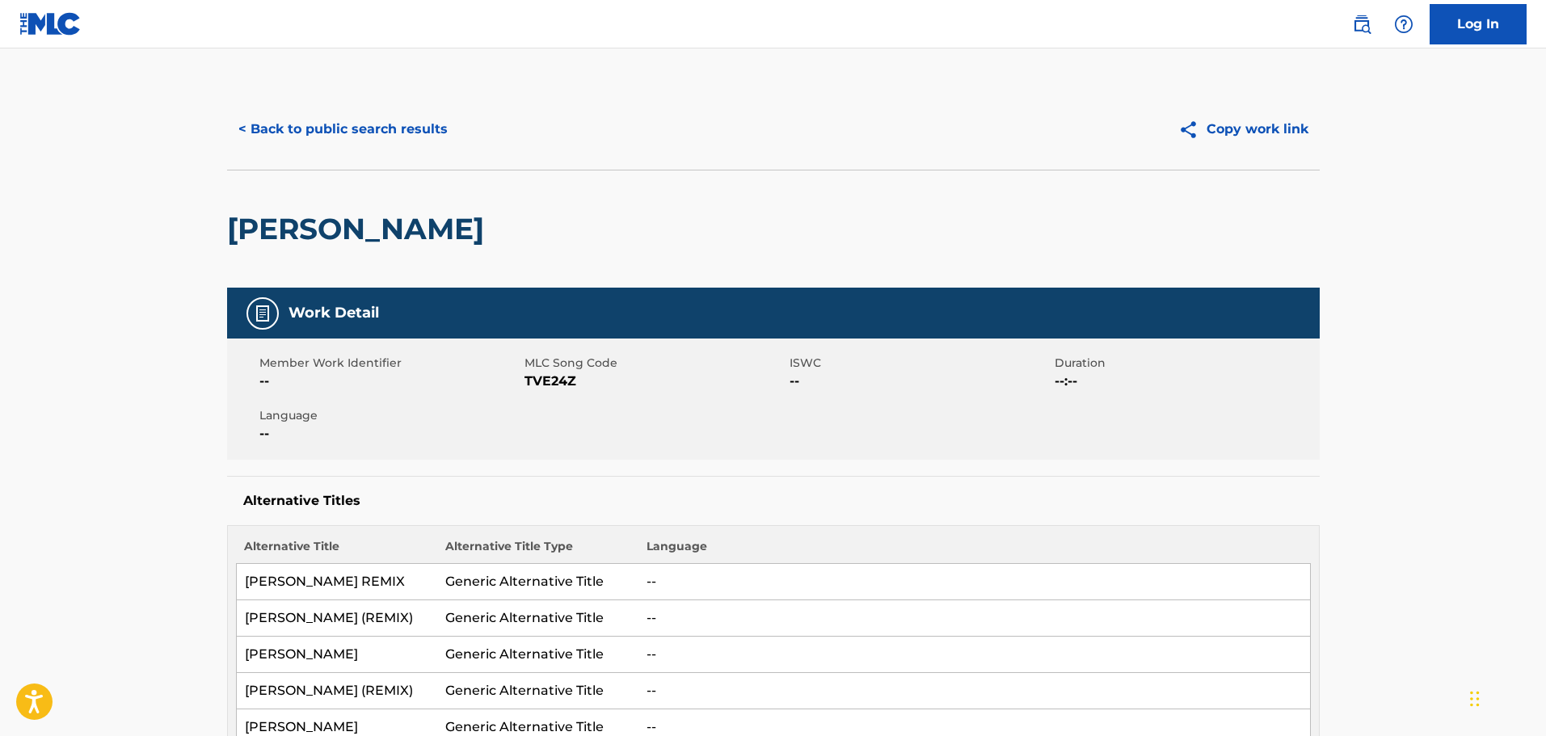
drag, startPoint x: 110, startPoint y: 297, endPoint x: 129, endPoint y: 272, distance: 31.0
click at [352, 139] on button "< Back to public search results" at bounding box center [343, 129] width 232 height 40
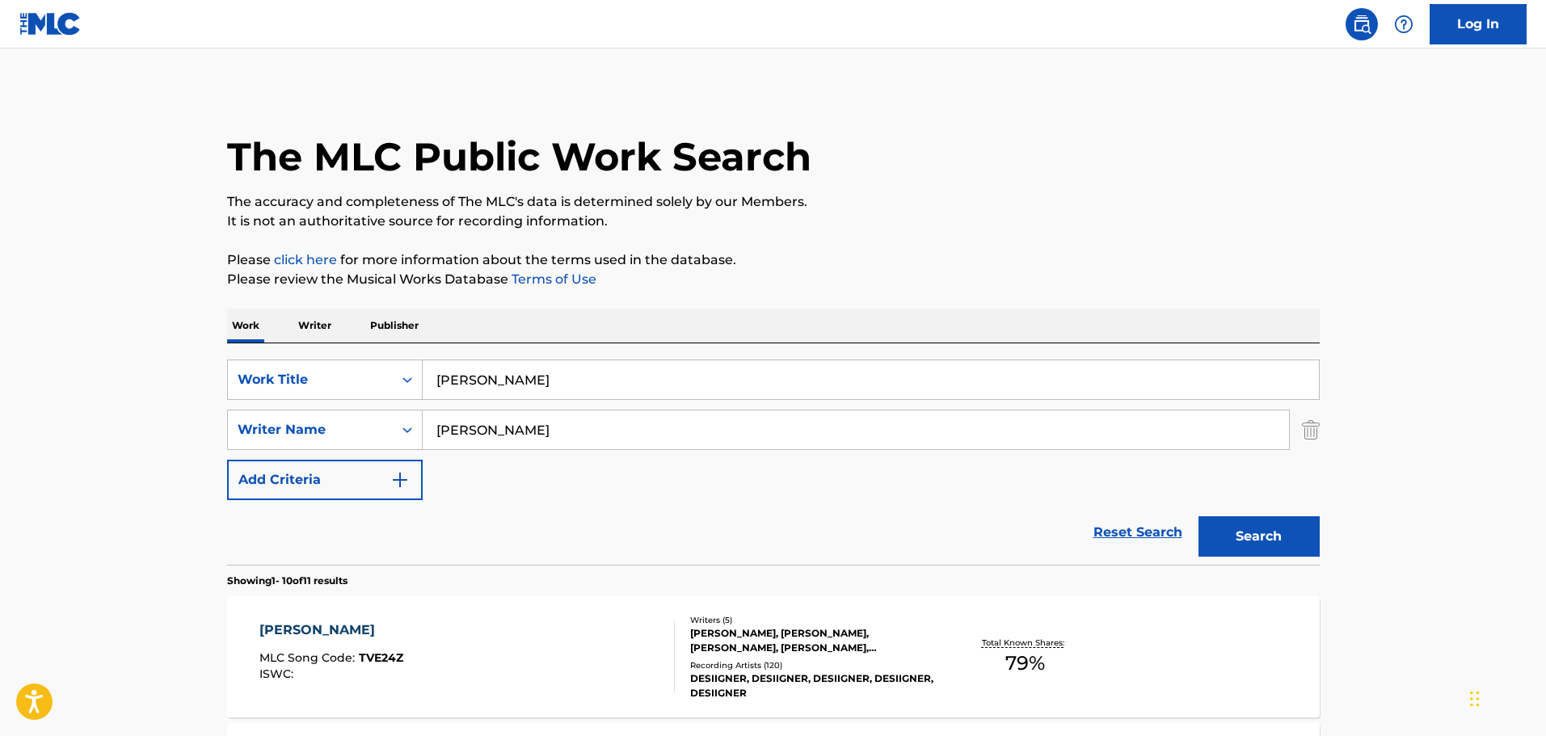
scroll to position [489, 0]
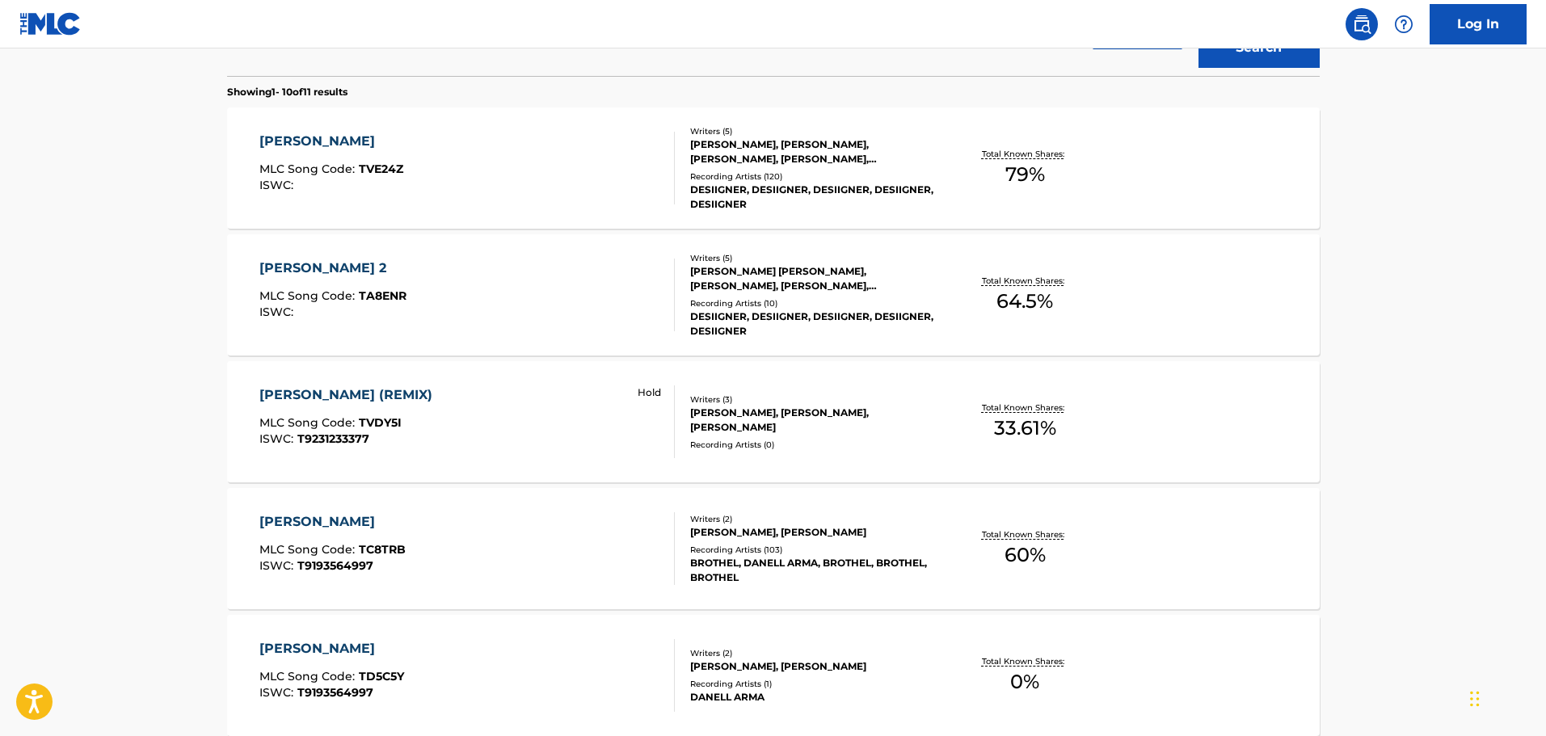
click at [486, 181] on div "[PERSON_NAME] MLC Song Code : TVE24Z ISWC :" at bounding box center [466, 168] width 415 height 73
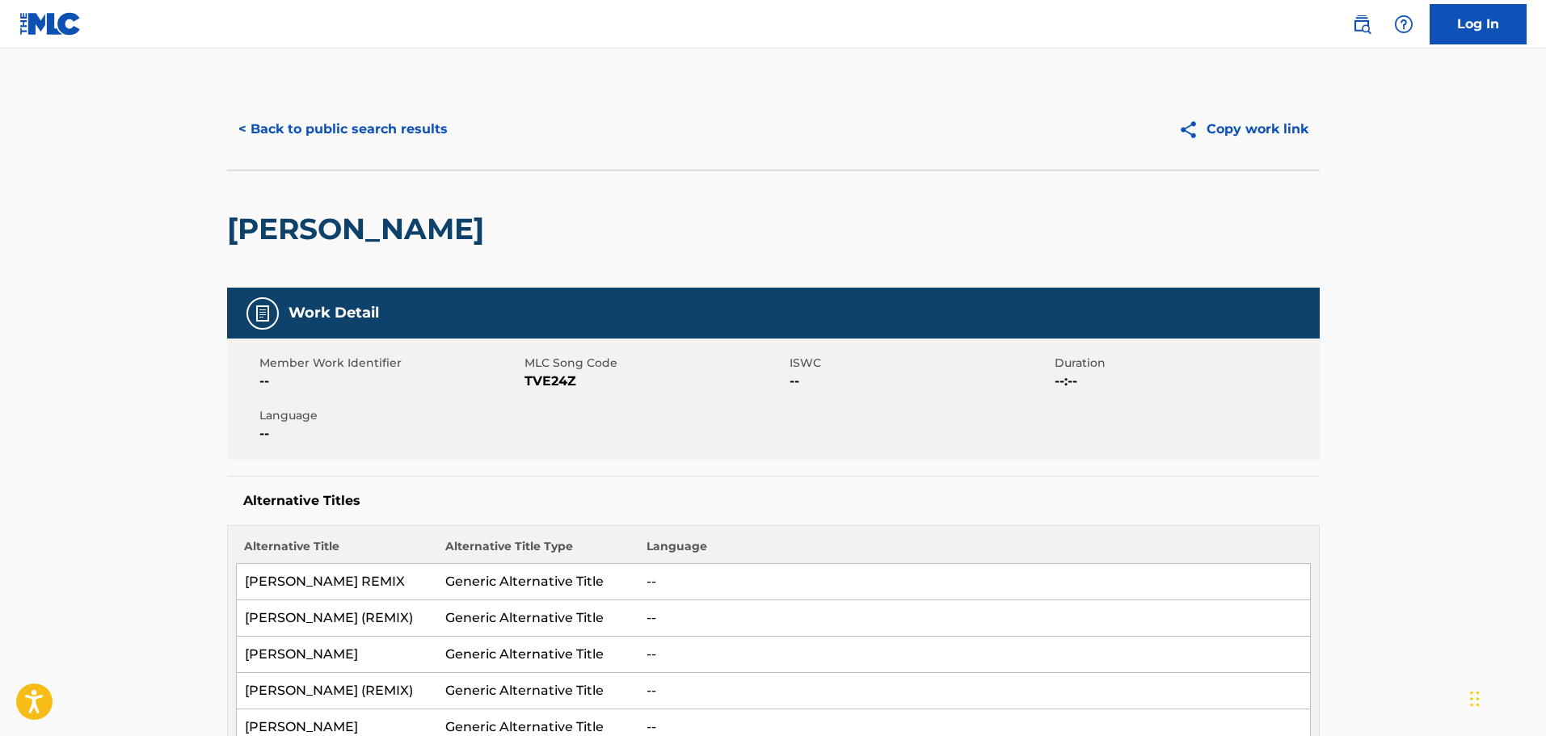
click at [333, 112] on button "< Back to public search results" at bounding box center [343, 129] width 232 height 40
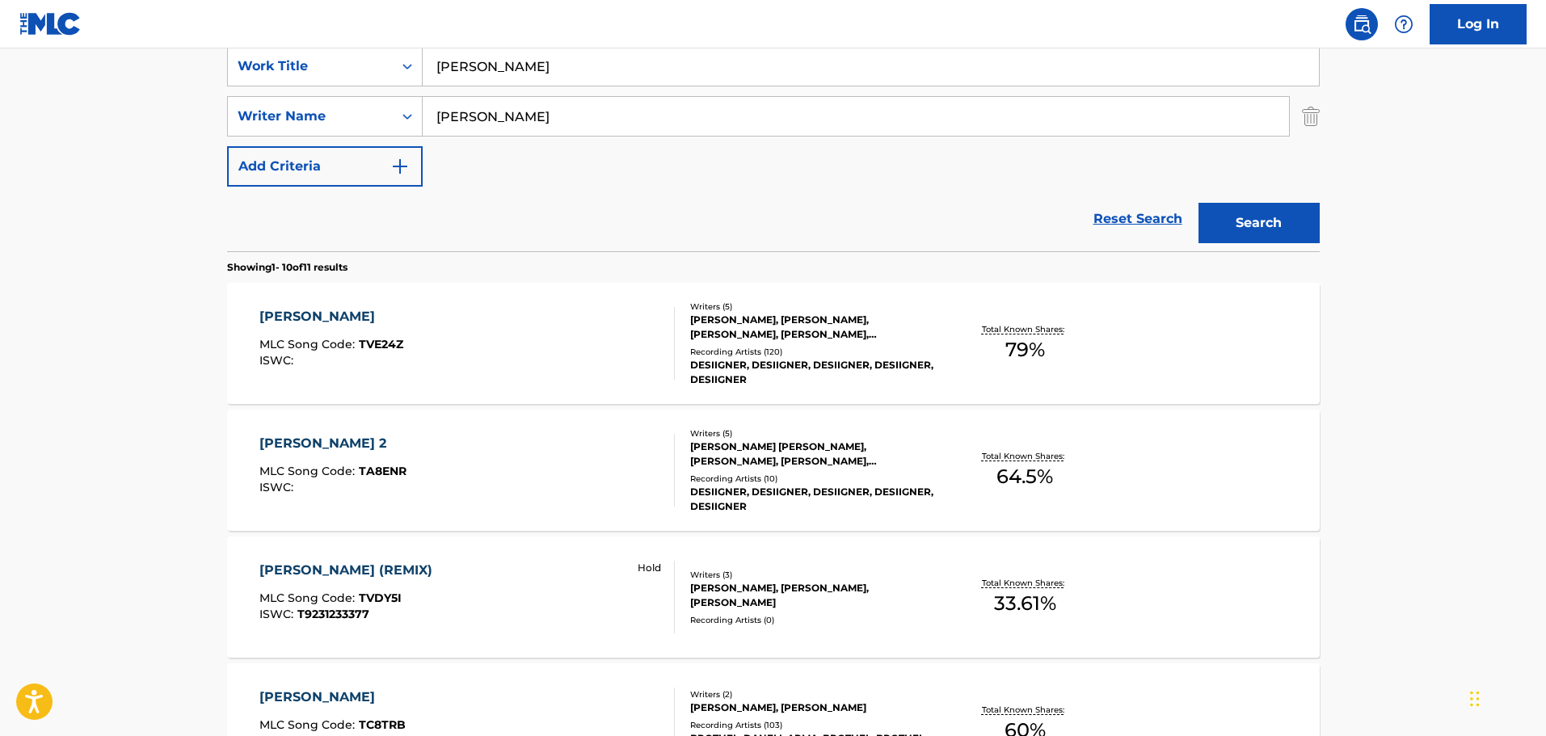
scroll to position [419, 0]
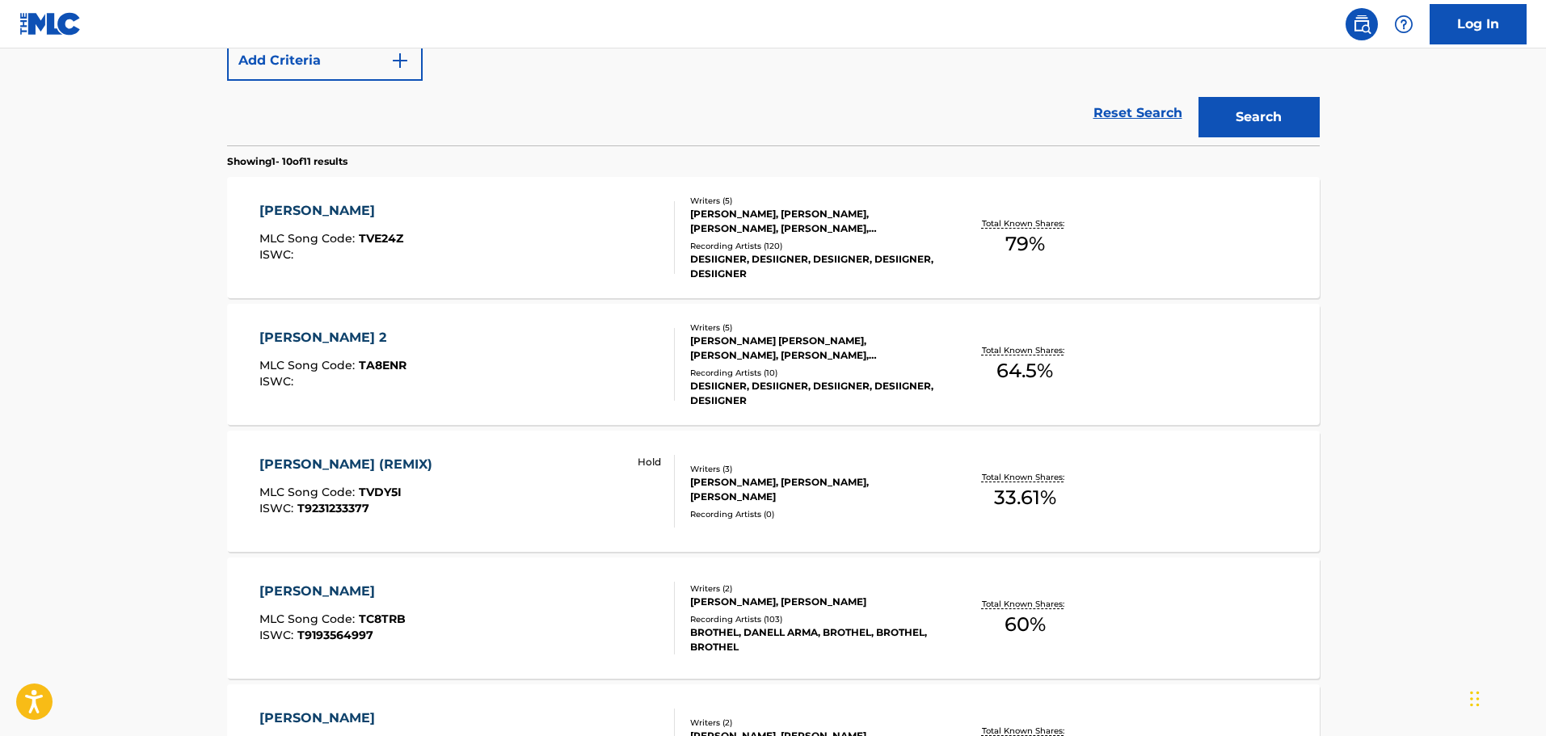
click at [463, 487] on div "TIMMY TURNER (REMIX) MLC Song Code : TVDY5I ISWC : T9231233377 Hold" at bounding box center [466, 491] width 415 height 73
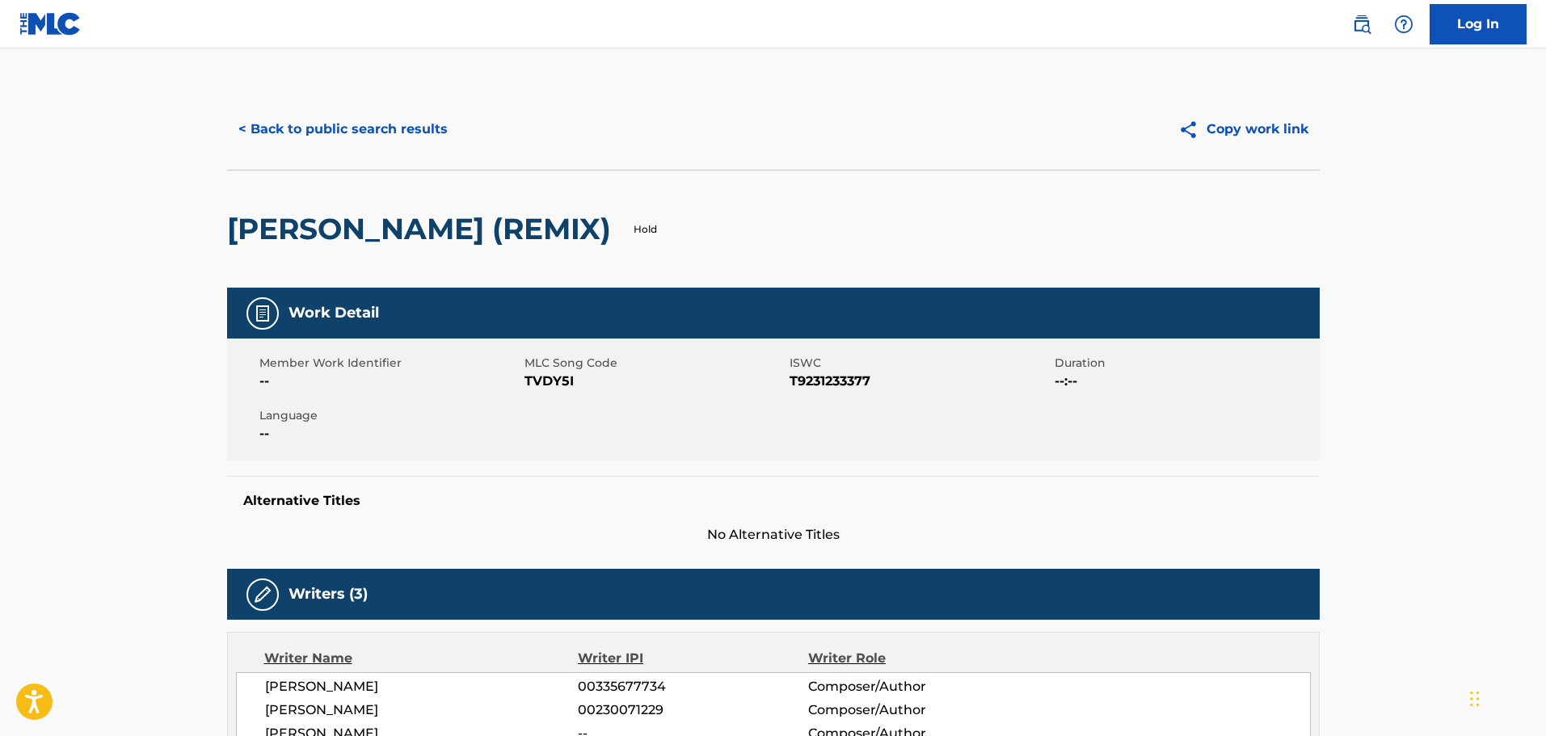
click at [550, 383] on span "TVDY5I" at bounding box center [655, 381] width 261 height 19
copy span "TVDY5I"
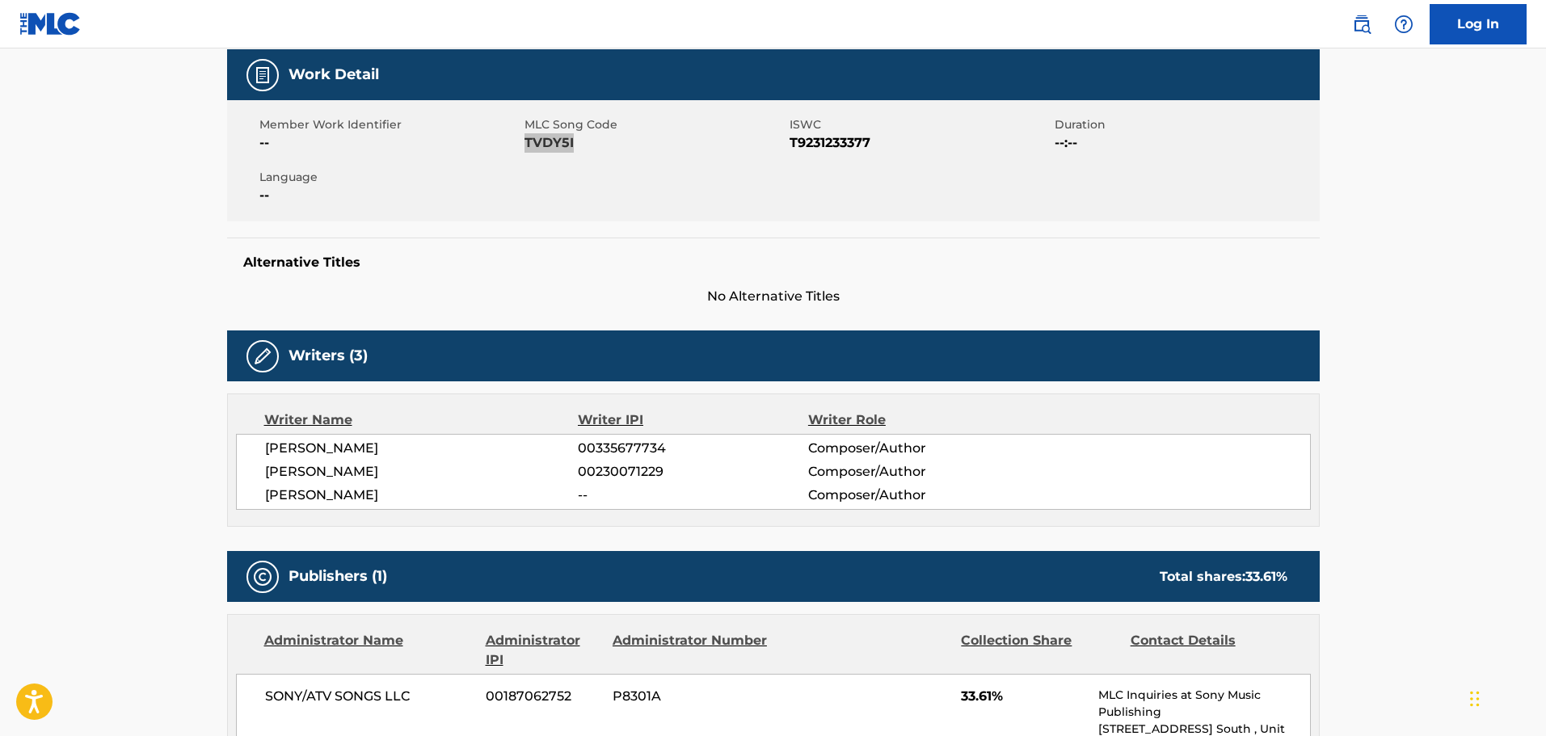
scroll to position [485, 0]
